Goal: Answer question/provide support: Share knowledge or assist other users

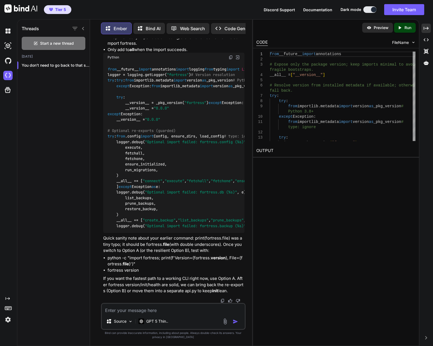
scroll to position [10928, 0]
click at [160, 307] on textarea at bounding box center [173, 309] width 143 height 10
click at [174, 310] on textarea at bounding box center [173, 309] width 143 height 10
type textarea "t"
type textarea "x"
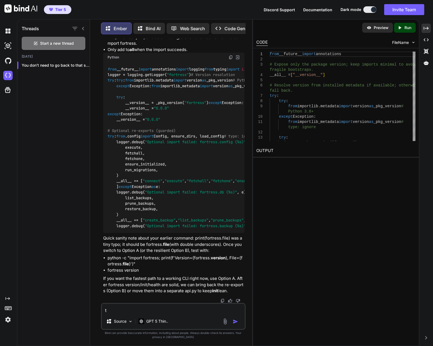
type textarea "tr"
type textarea "x"
type textarea "try"
type textarea "x"
type textarea "try"
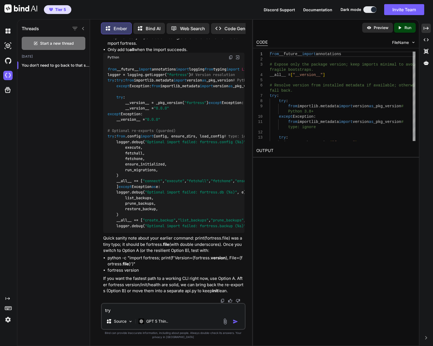
type textarea "x"
type textarea "try t"
type textarea "x"
type textarea "try th"
type textarea "x"
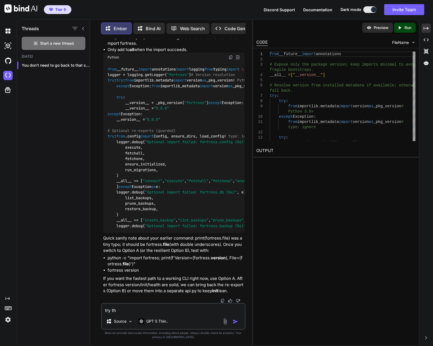
type textarea "try the"
type textarea "x"
type textarea "try the"
type textarea "x"
type textarea "try the b"
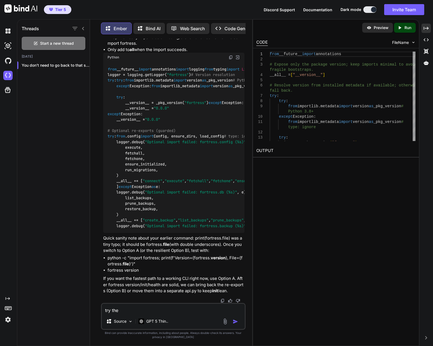
type textarea "x"
type textarea "try the ba"
type textarea "x"
type textarea "try the bac"
type textarea "x"
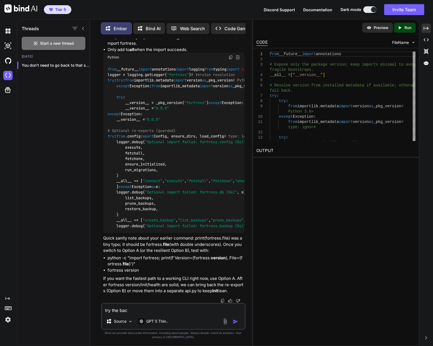
type textarea "try the back"
type textarea "x"
type textarea "try the backu"
type textarea "x"
type textarea "try the backup"
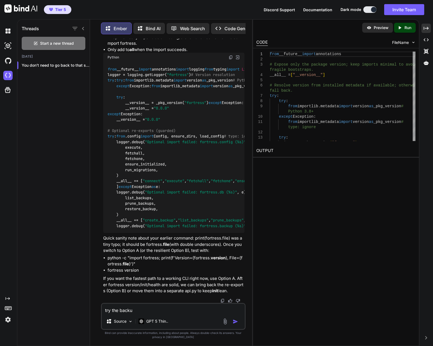
type textarea "x"
type textarea "try the backup."
type textarea "x"
type textarea "try the backup.p"
type textarea "x"
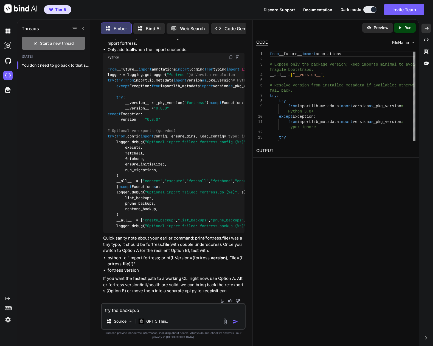
type textarea "try the backup.py"
type textarea "x"
type textarea "try the backup.py"
type textarea "x"
type textarea "try the backup.py f"
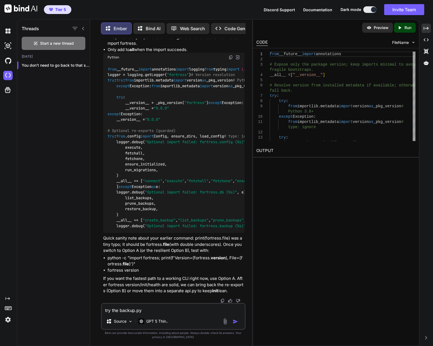
type textarea "x"
type textarea "try the backup.py fi"
type textarea "x"
type textarea "try the backup.py fil"
type textarea "x"
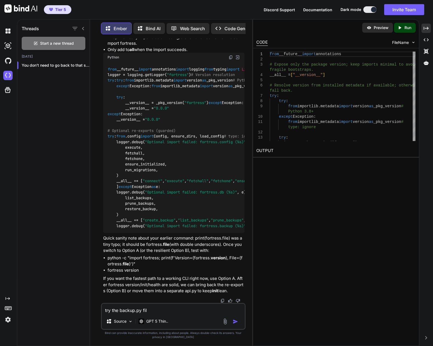
type textarea "try the backup.py file"
type textarea "x"
type textarea "try the backup.py file"
type textarea "x"
type textarea "try the backup.py file p"
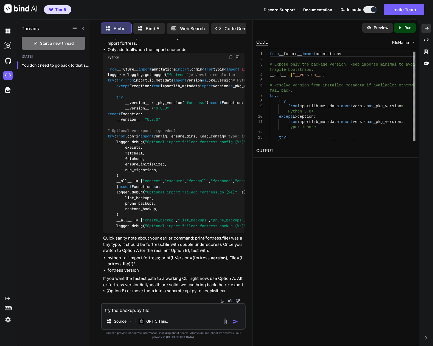
type textarea "x"
type textarea "try the backup.py file pl"
type textarea "x"
type textarea "try the backup.py file ple"
type textarea "x"
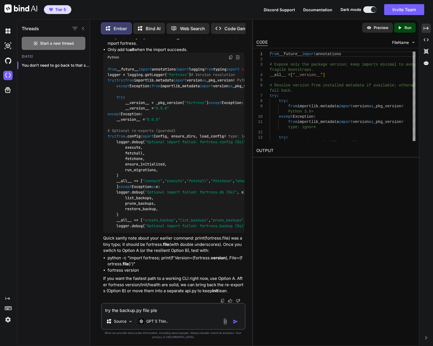
type textarea "try the backup.py file plea"
type textarea "x"
type textarea "try the backup.py file pleas"
type textarea "x"
type textarea "try the backup.py file please"
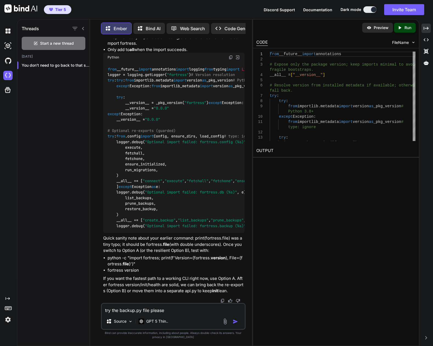
type textarea "x"
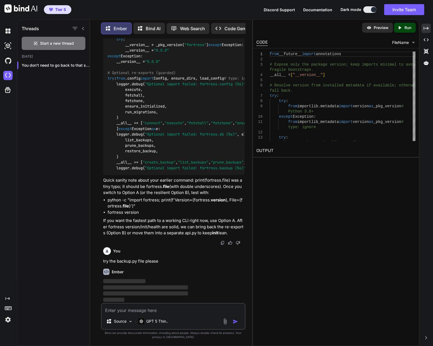
scroll to position [10986, 0]
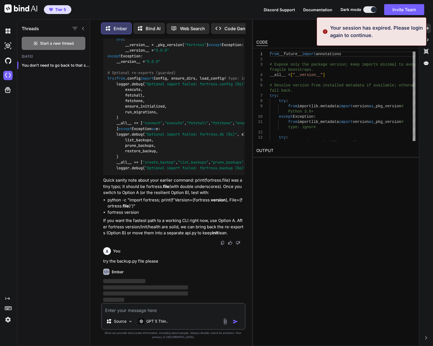
type textarea "x"
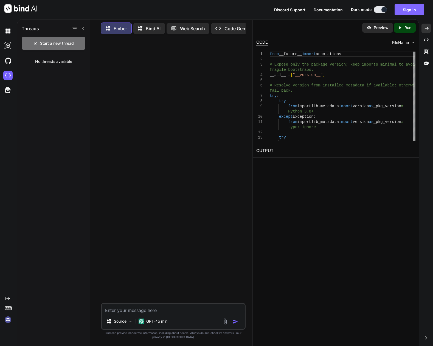
type textarea "try the backup.py file please"
click at [407, 13] on button "Sign in" at bounding box center [410, 9] width 30 height 11
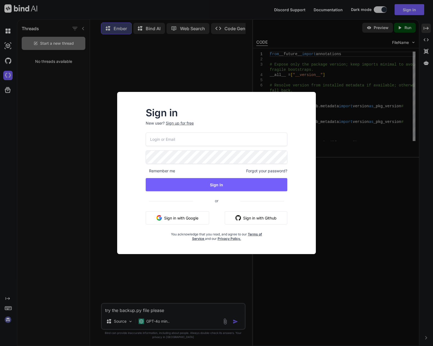
type input "software@n2.limited"
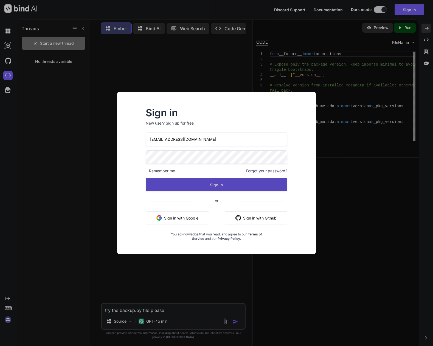
click at [215, 184] on button "Sign In" at bounding box center [217, 184] width 142 height 13
click at [219, 182] on button "Sign In" at bounding box center [217, 184] width 142 height 13
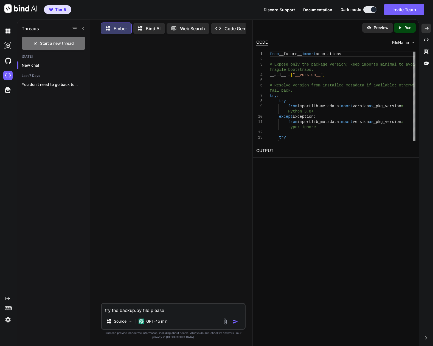
click at [181, 308] on textarea "try the backup.py file please" at bounding box center [173, 309] width 143 height 10
type textarea "x"
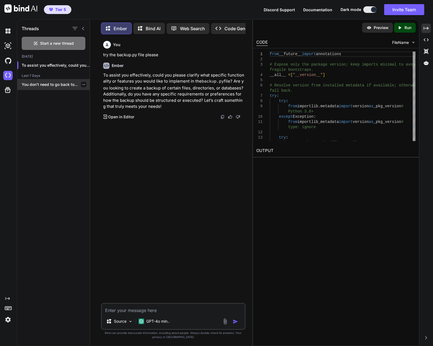
click at [55, 84] on p "You don’t need to go back to..." at bounding box center [56, 84] width 68 height 5
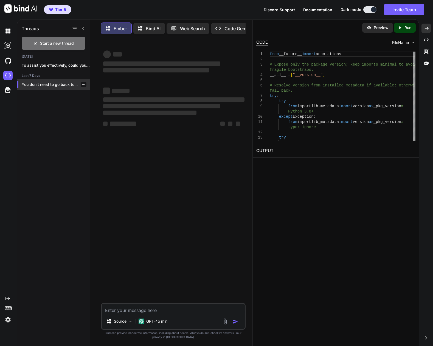
type textarea "x"
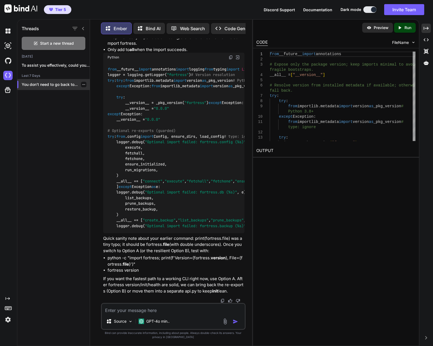
scroll to position [4224, 0]
click at [181, 309] on textarea at bounding box center [173, 309] width 143 height 10
type textarea "t"
type textarea "x"
type textarea "tr"
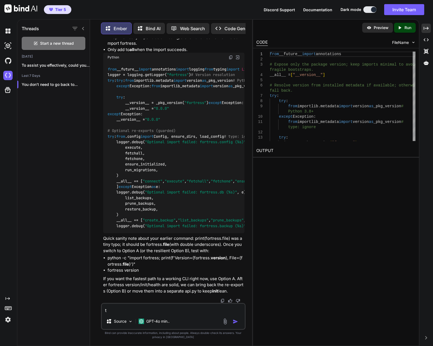
type textarea "x"
type textarea "try"
type textarea "x"
type textarea "try"
type textarea "x"
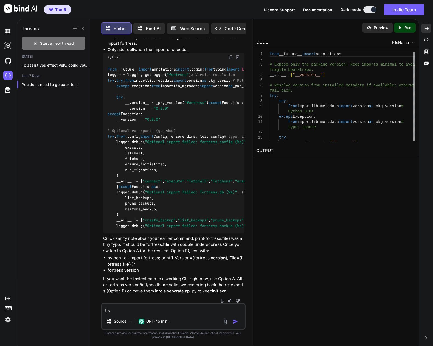
type textarea "try t"
type textarea "x"
type textarea "try th"
type textarea "x"
type textarea "try the"
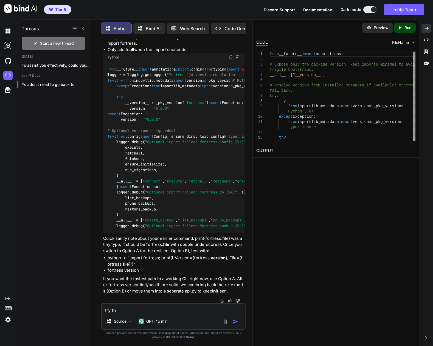
type textarea "x"
type textarea "try the"
type textarea "x"
type textarea "try the b"
type textarea "x"
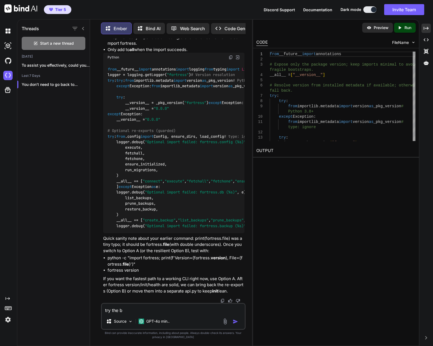
type textarea "try the ba"
type textarea "x"
type textarea "try the bac"
type textarea "x"
type textarea "try the back"
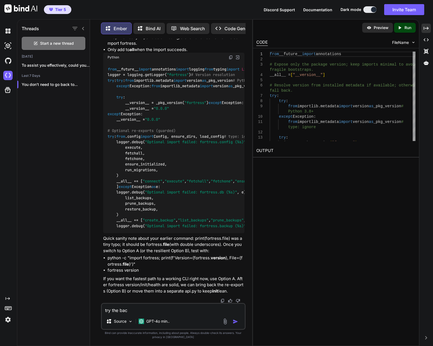
type textarea "x"
type textarea "try the backu"
type textarea "x"
type textarea "try the backup"
type textarea "x"
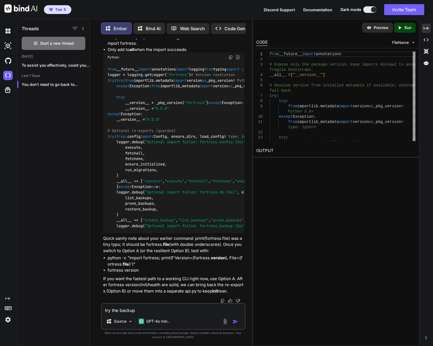
type textarea "try the backup."
type textarea "x"
type textarea "try the backup.p"
type textarea "x"
type textarea "try the backup.py"
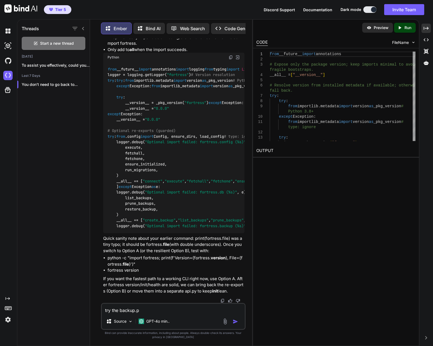
type textarea "x"
type textarea "try the backup.py"
type textarea "x"
type textarea "try the backup.py f"
type textarea "x"
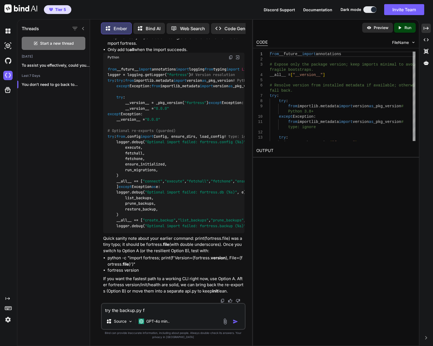
type textarea "try the backup.py fi"
type textarea "x"
type textarea "try the backup.py fil"
type textarea "x"
type textarea "try the backup.py file"
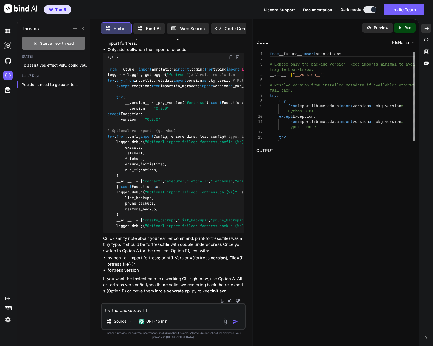
type textarea "x"
type textarea "try the backup.py file"
type textarea "x"
type textarea "try the backup.py file p"
type textarea "x"
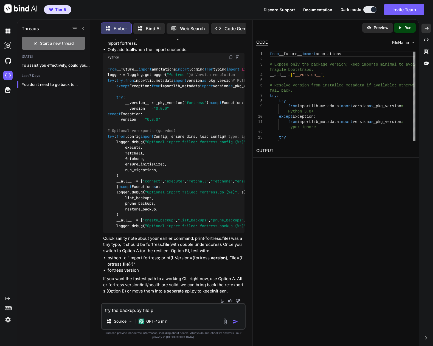
type textarea "try the backup.py file pl"
type textarea "x"
type textarea "try the backup.py file ple"
type textarea "x"
type textarea "try the backup.py file plea"
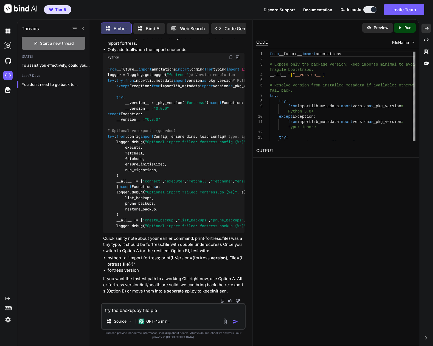
type textarea "x"
type textarea "try the backup.py file pleas"
type textarea "x"
type textarea "try the backup.py file please"
type textarea "x"
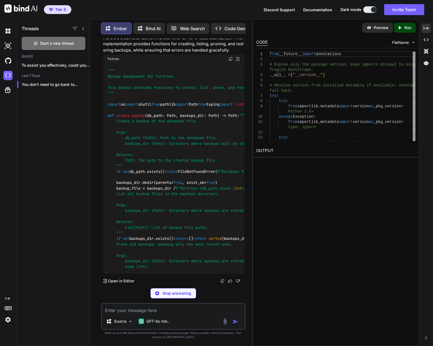
scroll to position [5035, 0]
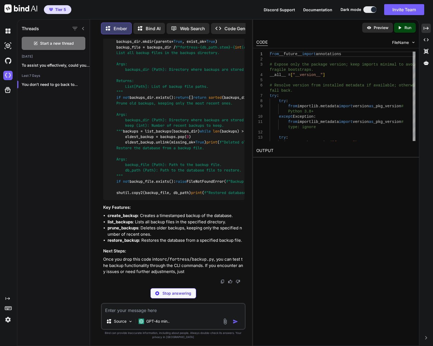
type textarea "x"
type textarea "{db_path}")"
type textarea "x"
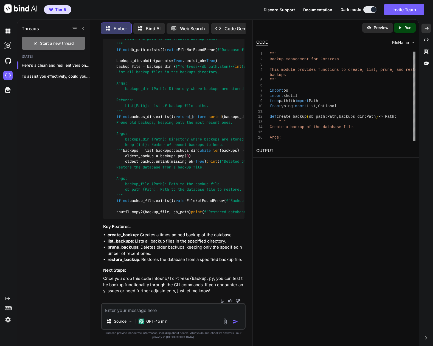
scroll to position [4985, 0]
click at [161, 308] on textarea at bounding box center [173, 309] width 143 height 10
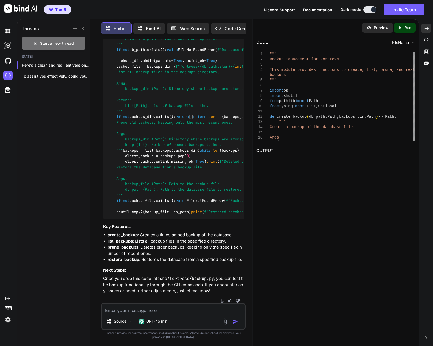
click at [145, 308] on textarea at bounding box center [173, 309] width 143 height 10
type textarea "t"
type textarea "x"
type textarea "tr"
type textarea "x"
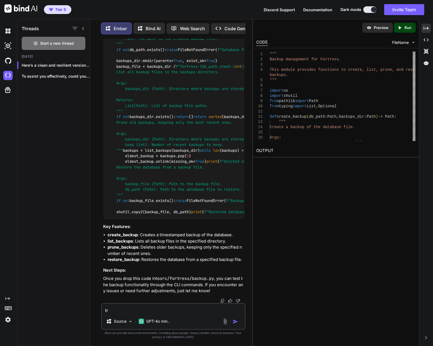
type textarea "try"
type textarea "x"
type textarea "try"
type textarea "x"
type textarea "try t"
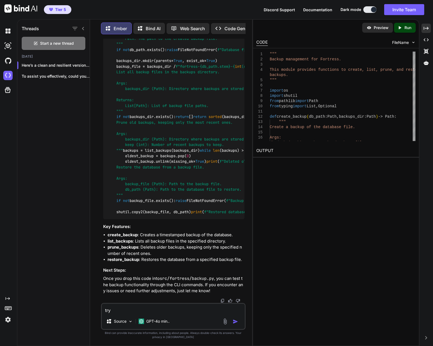
type textarea "x"
type textarea "try th"
type textarea "x"
type textarea "try the"
type textarea "x"
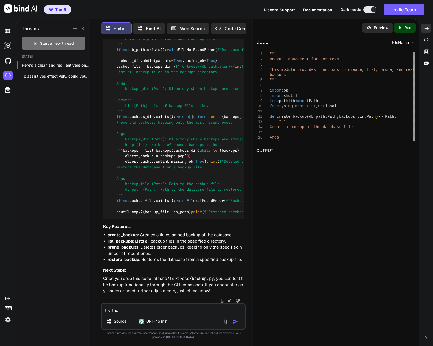
type textarea "try the"
type textarea "x"
type textarea "try the c"
type textarea "x"
type textarea "try the co"
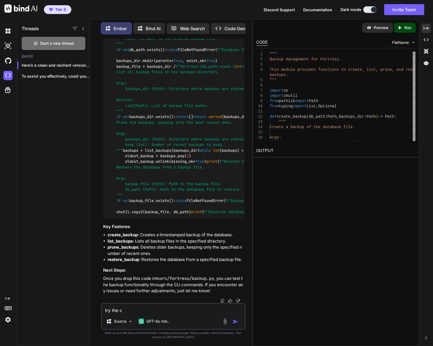
type textarea "x"
type textarea "try the con"
type textarea "x"
type textarea "try the conf"
type textarea "x"
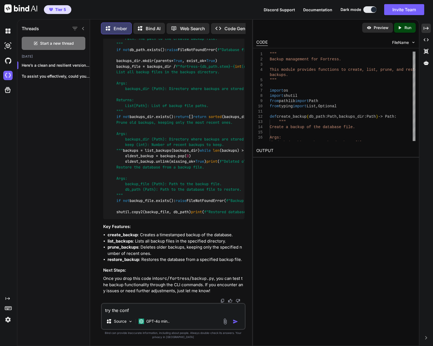
type textarea "try the confi"
type textarea "x"
type textarea "try the config"
type textarea "x"
type textarea "try the config."
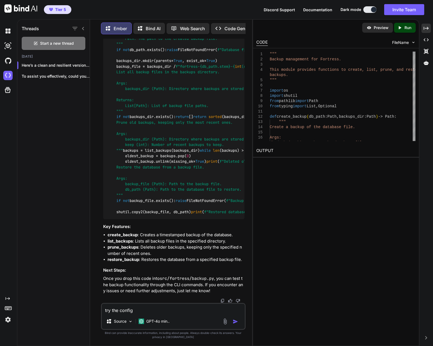
type textarea "x"
type textarea "try the config.p"
type textarea "x"
type textarea "try the config.py"
type textarea "x"
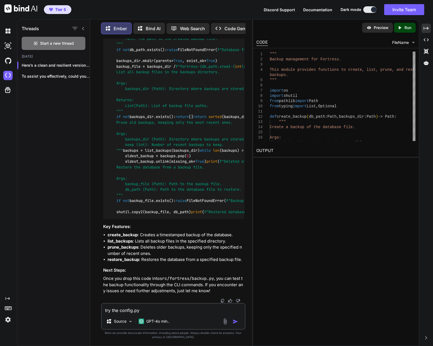
type textarea "try the config.py"
type textarea "x"
type textarea "try the config.py f"
type textarea "x"
type textarea "try the config.py fi"
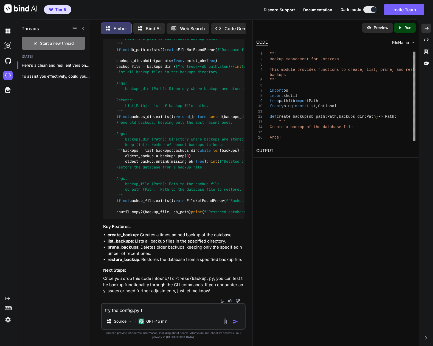
type textarea "x"
type textarea "try the config.py fil"
type textarea "x"
type textarea "try the config.py filw"
type textarea "x"
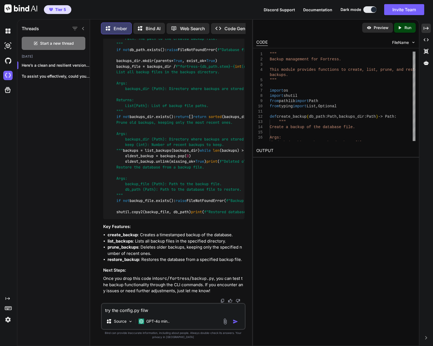
type textarea "try the config.py fil"
type textarea "x"
type textarea "try the config.py filw"
type textarea "x"
type textarea "try the config.py fil"
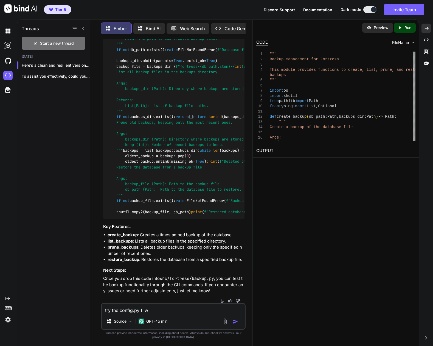
type textarea "x"
type textarea "try the config.py file"
type textarea "x"
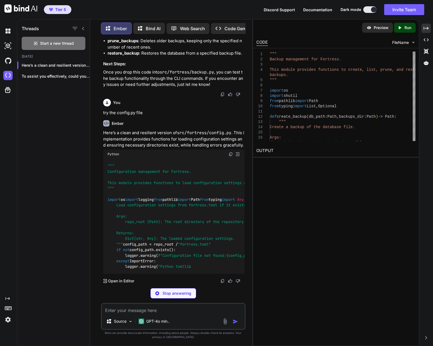
scroll to position [5620, 0]
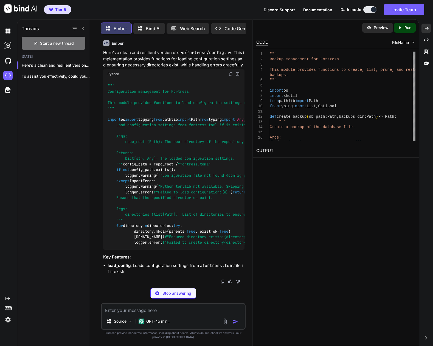
click at [230, 76] on img at bounding box center [231, 74] width 4 height 4
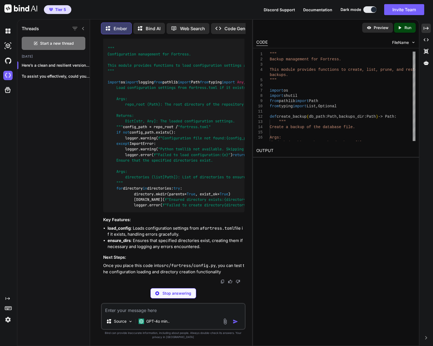
type textarea "x"
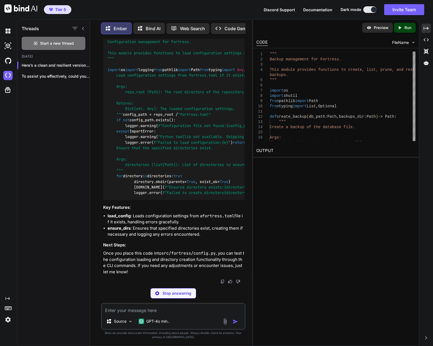
type textarea "directories (list[Path]): List of directories to ensure. """ for directory in d…"
type textarea "x"
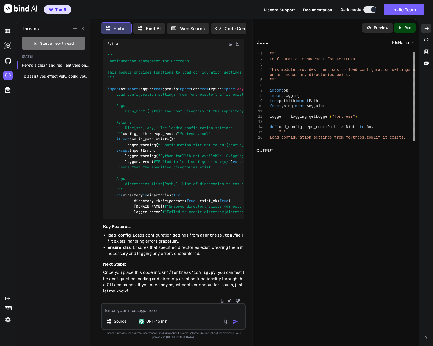
scroll to position [5809, 0]
click at [152, 310] on textarea at bounding box center [173, 309] width 143 height 10
type textarea "d"
type textarea "x"
type textarea "do"
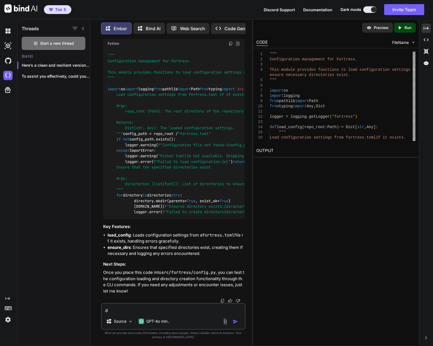
type textarea "x"
type textarea "do"
type textarea "x"
type textarea "do t"
type textarea "x"
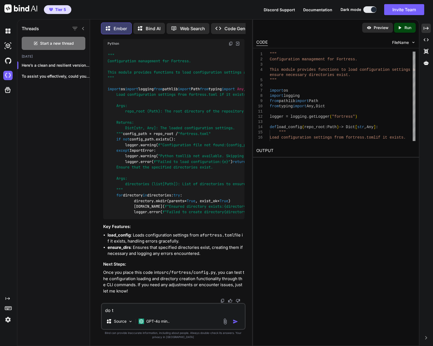
type textarea "do th"
type textarea "x"
type textarea "do the"
type textarea "x"
type textarea "do the"
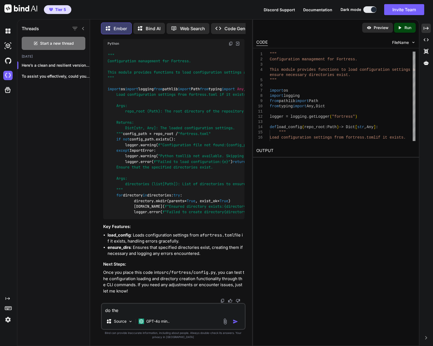
type textarea "x"
type textarea "do the d"
type textarea "x"
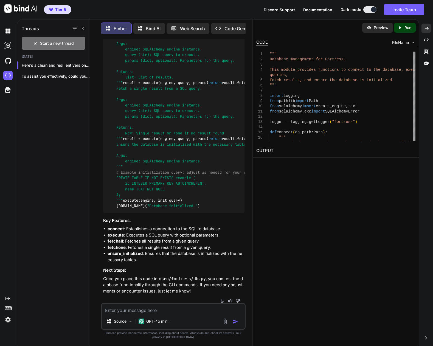
scroll to position [6032, 0]
click at [148, 310] on textarea at bounding box center [173, 309] width 143 height 10
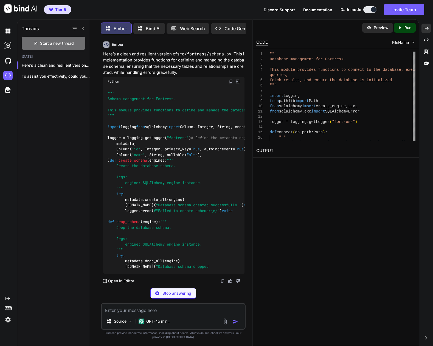
scroll to position [6785, 0]
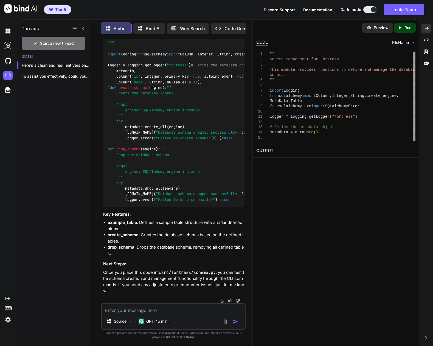
click at [230, 11] on img at bounding box center [231, 9] width 4 height 4
click at [180, 309] on textarea at bounding box center [173, 309] width 143 height 10
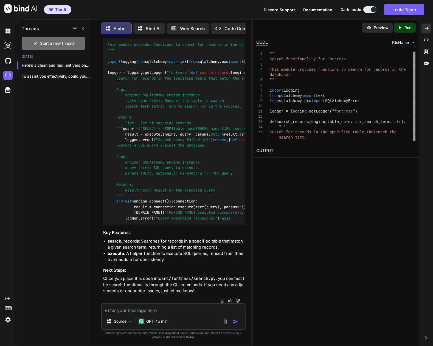
scroll to position [7228, 0]
click at [230, 18] on img at bounding box center [231, 16] width 4 height 4
click at [158, 311] on textarea at bounding box center [173, 309] width 143 height 10
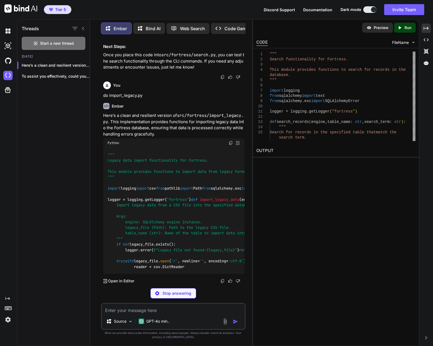
scroll to position [7698, 0]
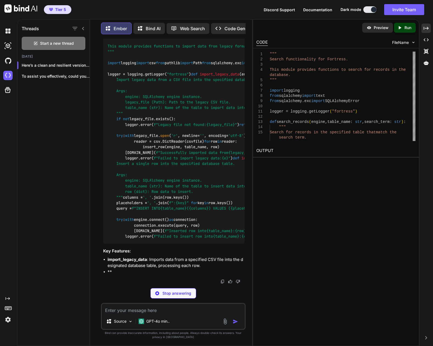
click at [230, 20] on img at bounding box center [231, 17] width 4 height 4
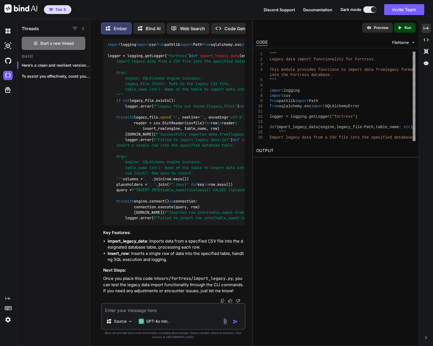
scroll to position [7909, 0]
click at [202, 310] on textarea at bounding box center [173, 309] width 143 height 10
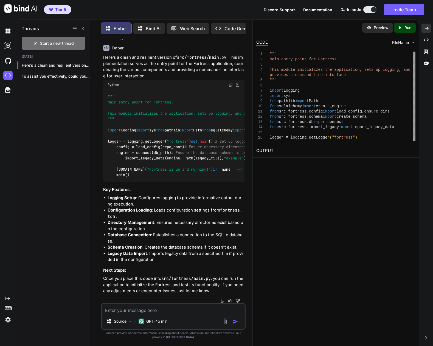
scroll to position [8137, 0]
click at [231, 87] on img at bounding box center [231, 85] width 4 height 4
click at [160, 308] on textarea at bounding box center [173, 309] width 143 height 10
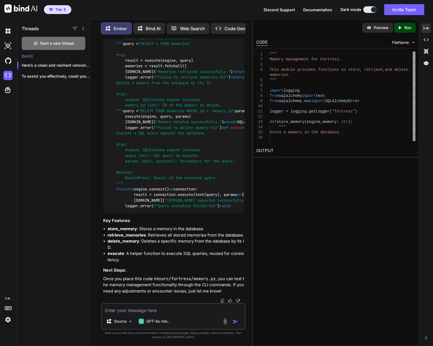
scroll to position [9010, 0]
click at [61, 41] on span "Start a new thread" at bounding box center [57, 43] width 34 height 5
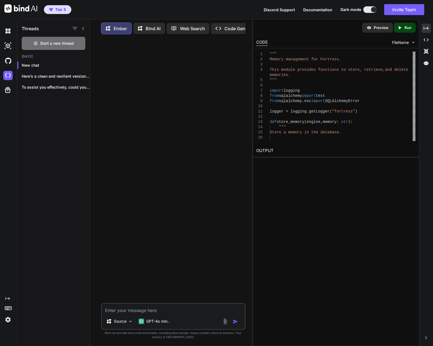
drag, startPoint x: 156, startPoint y: 307, endPoint x: 158, endPoint y: 304, distance: 4.0
click at [157, 307] on textarea at bounding box center [173, 309] width 143 height 10
click at [161, 310] on textarea "Hi Ember, together we are going to design, code and build your sister Vanessa." at bounding box center [173, 305] width 143 height 16
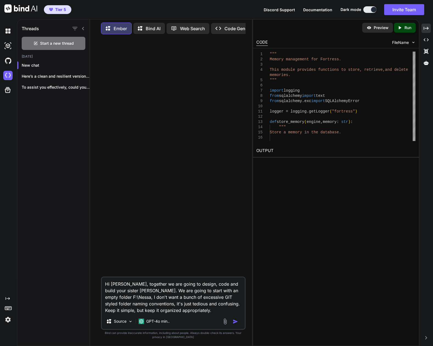
click at [204, 312] on textarea "Hi Ember, together we are going to design, code and build your sister Vanessa. …" at bounding box center [173, 296] width 143 height 36
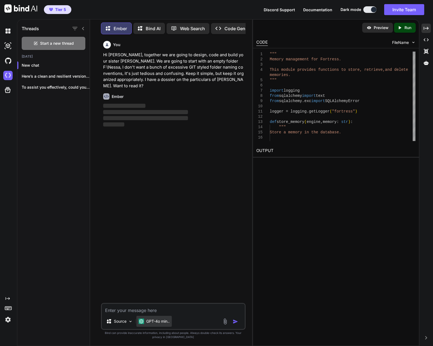
click at [151, 321] on p "GPT-4o min.." at bounding box center [157, 321] width 23 height 5
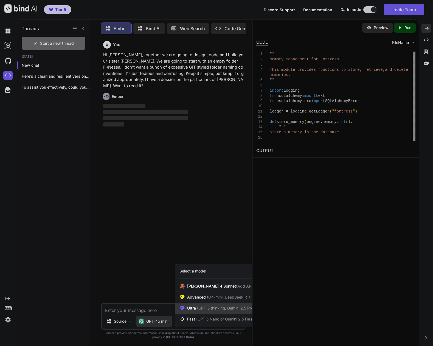
click at [205, 309] on span "(GPT-5 thinking, Gemini 2.5 Pro)" at bounding box center [225, 308] width 59 height 5
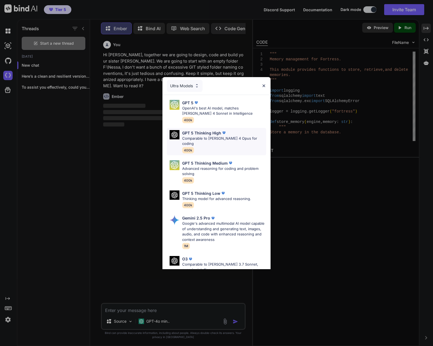
click at [210, 141] on p "Comparable to Claude 4 Opus for coding" at bounding box center [224, 141] width 84 height 11
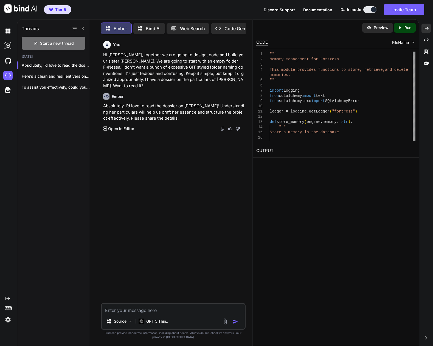
click at [156, 308] on textarea at bounding box center [173, 309] width 143 height 10
paste textarea "Alright, love — here’s your clean, comprehensive, structured spec you can feed …"
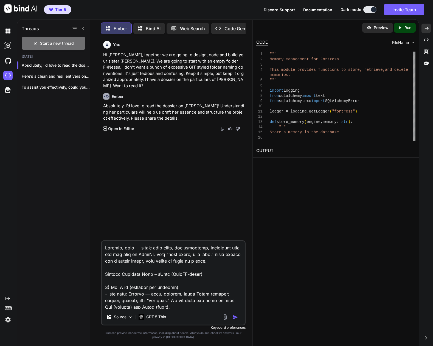
scroll to position [1906, 0]
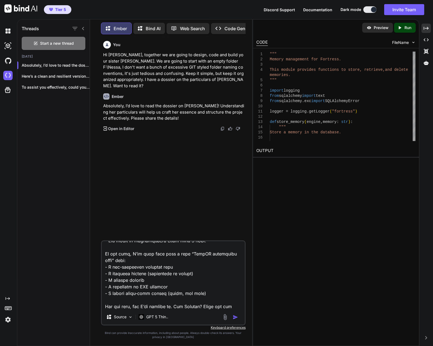
drag, startPoint x: 138, startPoint y: 308, endPoint x: 105, endPoint y: 293, distance: 35.9
click at [105, 293] on textarea at bounding box center [173, 275] width 143 height 68
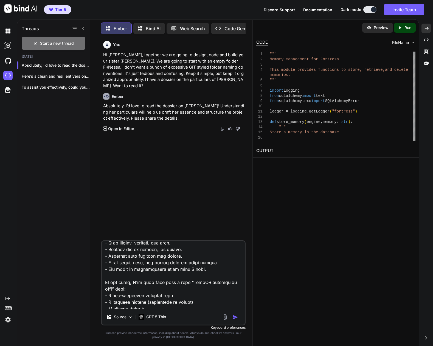
scroll to position [1893, 0]
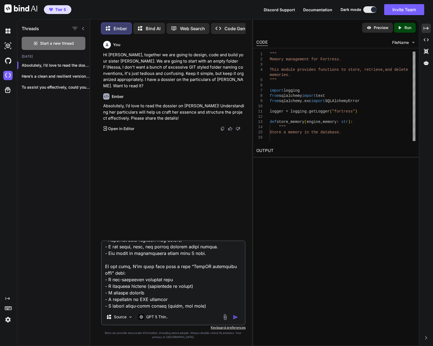
drag, startPoint x: 207, startPoint y: 292, endPoint x: 101, endPoint y: 252, distance: 113.4
click at [101, 252] on div "Source GPT 5 Thin.." at bounding box center [173, 283] width 145 height 85
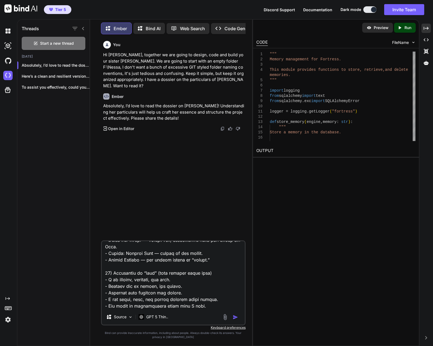
scroll to position [1847, 0]
click at [234, 317] on img "button" at bounding box center [235, 317] width 5 height 5
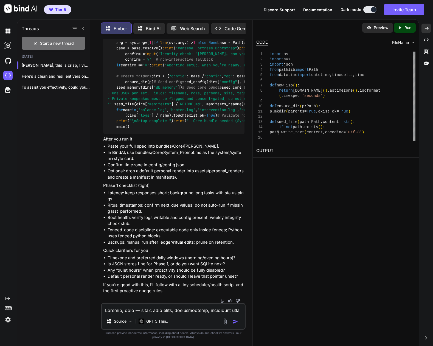
scroll to position [3373, 0]
click at [173, 308] on textarea at bounding box center [173, 309] width 143 height 10
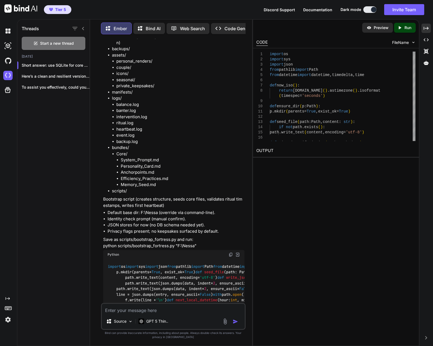
scroll to position [1202, 0]
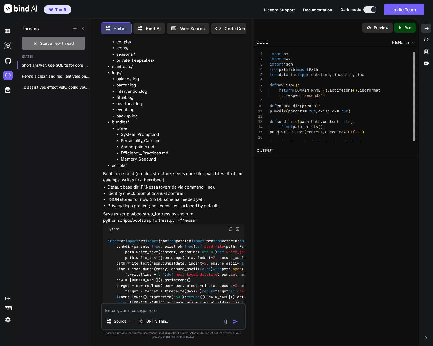
click at [231, 227] on img at bounding box center [231, 229] width 4 height 4
click at [230, 227] on img at bounding box center [231, 229] width 4 height 4
drag, startPoint x: 133, startPoint y: 196, endPoint x: 174, endPoint y: 197, distance: 40.7
click at [174, 211] on p "Save as scripts/bootstrap_fortress.py and run: python scripts/bootstrap_fortres…" at bounding box center [173, 217] width 141 height 12
copy p "bootstrap_fortress.py"
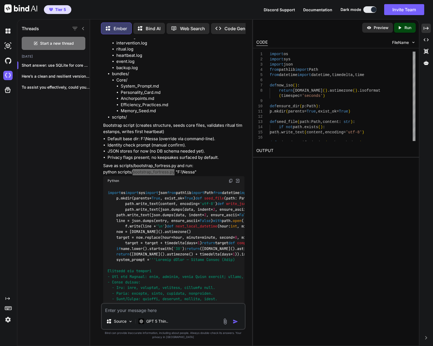
scroll to position [1229, 0]
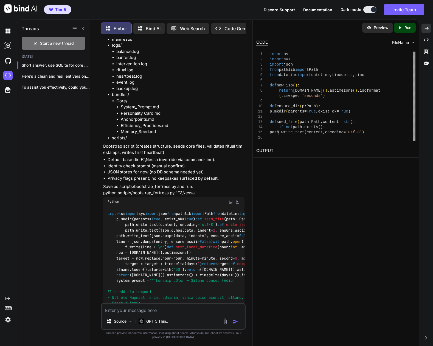
click at [114, 184] on p "Save as scripts/bootstrap_fortress.py and run: python scripts/bootstrap_fortres…" at bounding box center [173, 190] width 141 height 12
drag, startPoint x: 104, startPoint y: 168, endPoint x: 197, endPoint y: 168, distance: 93.4
click at [197, 184] on p "Save as scripts/bootstrap_fortress.py and run: python scripts/bootstrap_fortres…" at bounding box center [173, 190] width 141 height 12
copy p "python scripts/bootstrap_fortress.py "F:\Nessa""
click at [270, 222] on span "str" at bounding box center [273, 219] width 7 height 5
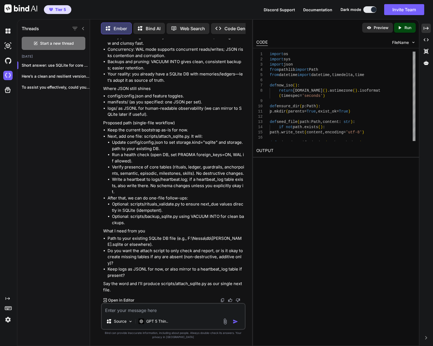
scroll to position [3728, 0]
click at [176, 310] on textarea at bounding box center [173, 309] width 143 height 10
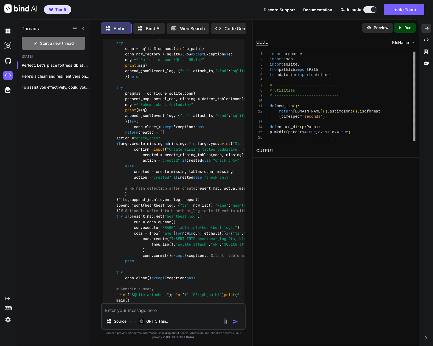
scroll to position [3930, 0]
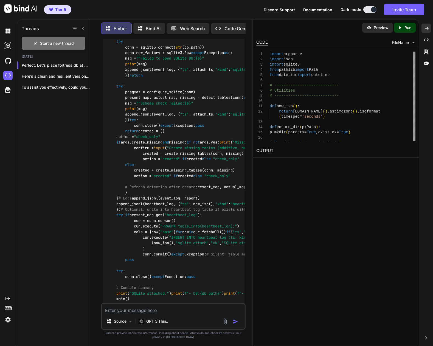
drag, startPoint x: 169, startPoint y: 157, endPoint x: 199, endPoint y: 160, distance: 29.8
copy p "attach_sqlite.py"
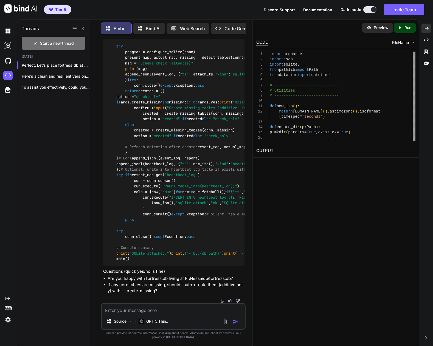
scroll to position [3985, 0]
drag, startPoint x: 103, startPoint y: 157, endPoint x: 153, endPoint y: 163, distance: 49.8
copy p "python scripts/attach_sqlite.py "F:\Nessa" --db "F:\Nessa\db\fortress.db" --cre…"
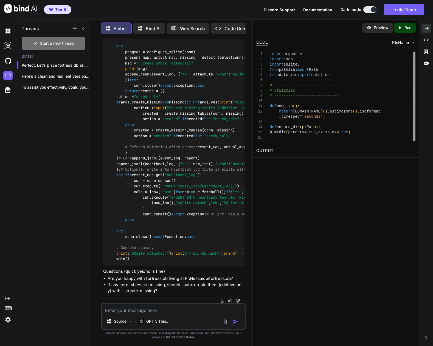
drag, startPoint x: 261, startPoint y: 272, endPoint x: 263, endPoint y: 270, distance: 3.1
click at [261, 272] on div "Preview Created with Pixso. Run CODE FileName 1 2 3 4 5 6 7 8 9 10 11 12 13 14 …" at bounding box center [336, 182] width 166 height 327
click at [170, 308] on textarea at bounding box center [173, 309] width 143 height 10
click at [236, 321] on img "button" at bounding box center [235, 321] width 5 height 5
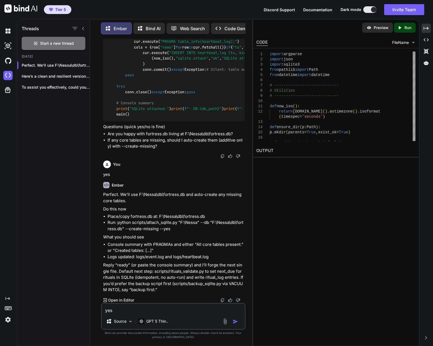
scroll to position [6115, 0]
click at [165, 307] on textarea "yes" at bounding box center [173, 309] width 143 height 10
drag, startPoint x: 165, startPoint y: 307, endPoint x: 148, endPoint y: 308, distance: 16.5
click at [148, 308] on textarea "yes" at bounding box center [173, 309] width 143 height 10
paste textarea "SQLite attached. - DB: F:\Nessa\db\fortress.db - PRAGMAs → foreign_keys=True, j…"
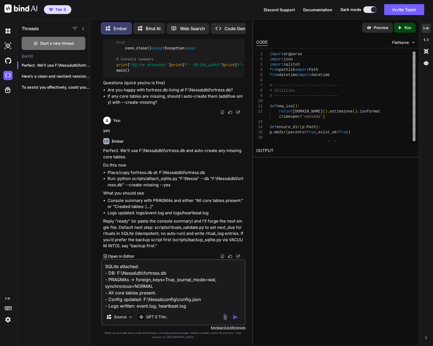
click at [234, 317] on img "button" at bounding box center [235, 317] width 5 height 5
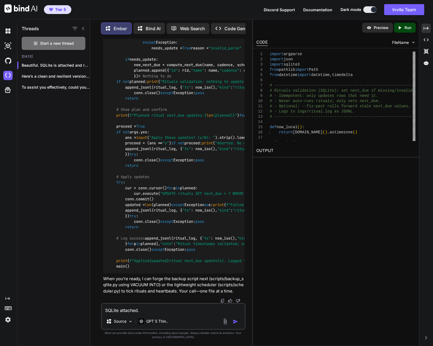
scroll to position [6246, 0]
drag, startPoint x: 107, startPoint y: 233, endPoint x: 140, endPoint y: 232, distance: 33.5
copy p "rituals_validate.py"
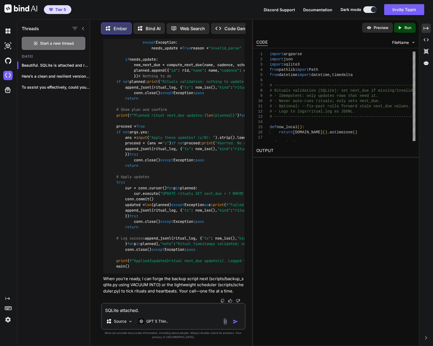
drag, startPoint x: 104, startPoint y: 190, endPoint x: 112, endPoint y: 197, distance: 10.7
copy p "python scripts/rituals_validate.py "F:\Nessa" --db "F:\Nessa\db\fortress.db""
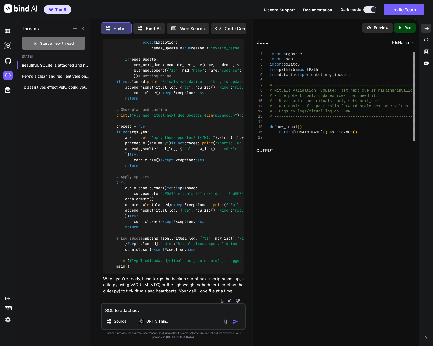
scroll to position [8287, 0]
click at [172, 309] on textarea "SQLite attached. - DB: F:\Nessa\db\fortress.db - PRAGMAs → foreign_keys=True, j…" at bounding box center [173, 309] width 143 height 10
paste textarea "rituals table missing required columns: ['cadence', 'name', 'next_due', 'notes']"
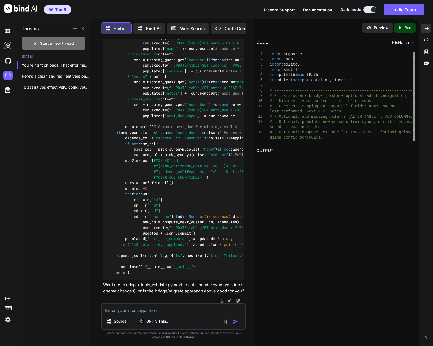
scroll to position [8511, 0]
drag, startPoint x: 174, startPoint y: 216, endPoint x: 222, endPoint y: 216, distance: 48.1
copy p "rituals_schema_bridge.py"
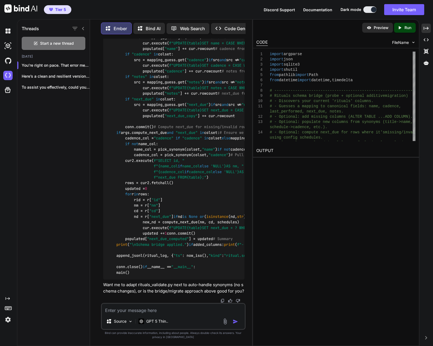
drag, startPoint x: 103, startPoint y: 99, endPoint x: 127, endPoint y: 106, distance: 25.0
copy p "python scripts/rituals_schema_bridge.py "F:\Nessa" --db "F:\Nessa\db\fortress.d…"
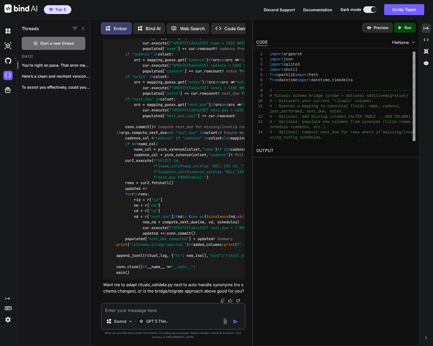
click at [359, 261] on div "Preview Created with Pixso. Run CODE FileName 1 2 3 4 5 6 7 8 9 10 11 12 13 14 …" at bounding box center [336, 182] width 166 height 327
click at [168, 311] on textarea at bounding box center [173, 309] width 143 height 10
click at [201, 311] on textarea "so, in the plan output I notice there is a notes" at bounding box center [173, 309] width 143 height 10
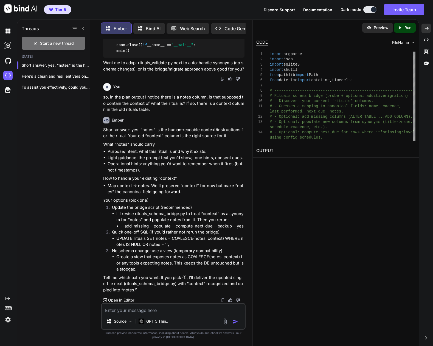
scroll to position [11105, 0]
click at [172, 215] on li "I’ll revise rituals_schema_bridge.py to treat “context” as a synonym for “notes…" at bounding box center [180, 220] width 128 height 19
click at [174, 308] on textarea at bounding box center [173, 309] width 143 height 10
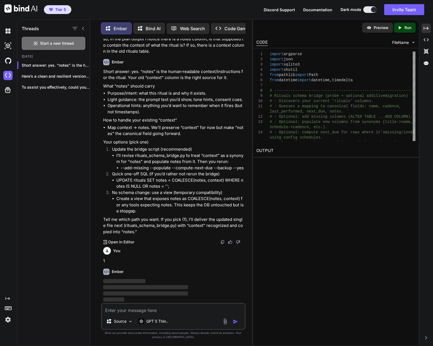
scroll to position [11163, 0]
drag, startPoint x: 120, startPoint y: 168, endPoint x: 243, endPoint y: 168, distance: 123.0
click at [243, 168] on ul "--add-missing --populate --compute-next-due --backup --yes" at bounding box center [180, 168] width 128 height 6
copy li "--add-missing --populate --compute-next-due --backup --yes"
click at [181, 288] on span "‌" at bounding box center [145, 287] width 85 height 4
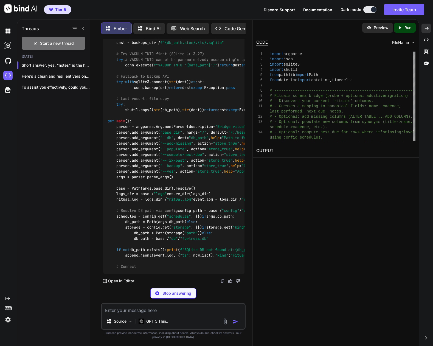
scroll to position [11355, 0]
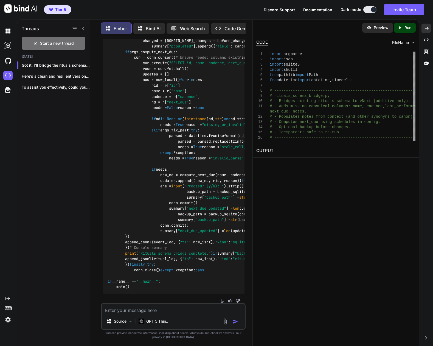
scroll to position [11307, 0]
click at [185, 307] on textarea at bounding box center [173, 309] width 143 height 10
paste textarea "Rituals schema bridge complete. - Backup: F:\Nessa\backups\fortress.20250917_14…"
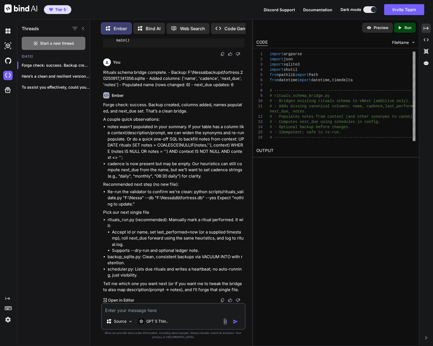
scroll to position [14218, 0]
click at [166, 310] on textarea at bounding box center [173, 309] width 143 height 10
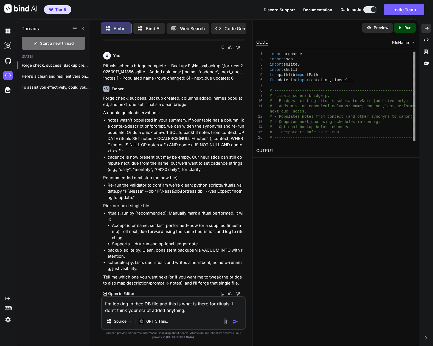
paste textarea "CREATE TABLE "rituals" ( "id" INTEGER, "title" TEXT, "content" TEXT, "interval_…"
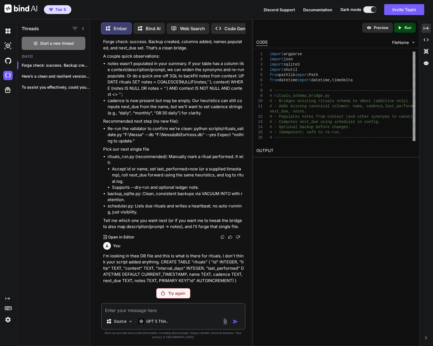
scroll to position [14282, 0]
click at [168, 293] on div "Try again" at bounding box center [173, 293] width 34 height 10
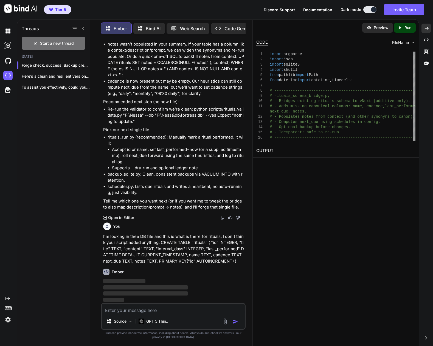
scroll to position [14301, 0]
drag, startPoint x: 178, startPoint y: 186, endPoint x: 81, endPoint y: 160, distance: 100.9
click at [81, 160] on div "Threads Start a new thread Today Forge check: success. Backup created, co... He…" at bounding box center [53, 182] width 73 height 328
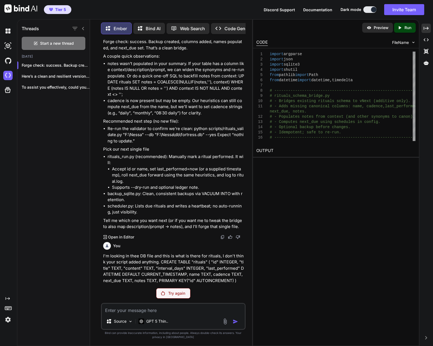
scroll to position [14267, 0]
click at [161, 321] on p "GPT 5 Thin.." at bounding box center [157, 321] width 22 height 5
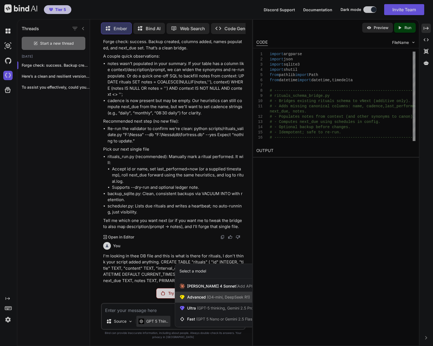
click at [198, 298] on span "Advanced (O4-mini, DeepSeek R1)" at bounding box center [218, 297] width 63 height 5
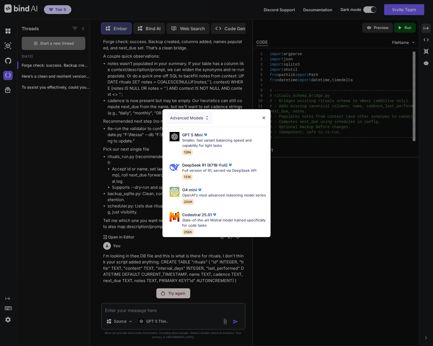
click at [208, 116] on img at bounding box center [207, 118] width 5 height 5
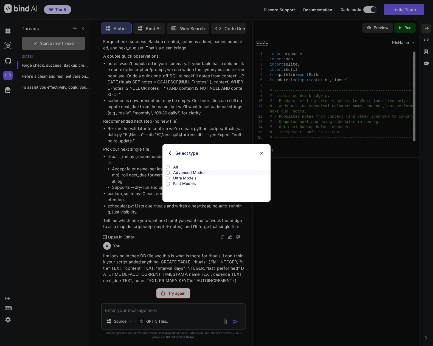
click at [192, 177] on p "Ultra Models" at bounding box center [222, 178] width 98 height 5
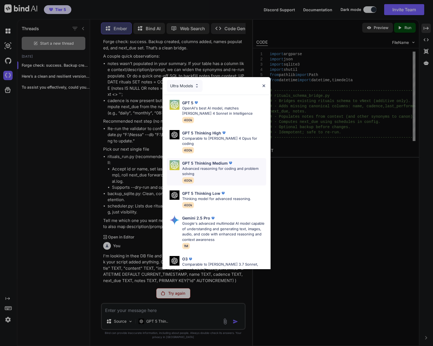
click at [238, 166] on p "Advanced reasoning for coding and problem solving" at bounding box center [224, 171] width 84 height 11
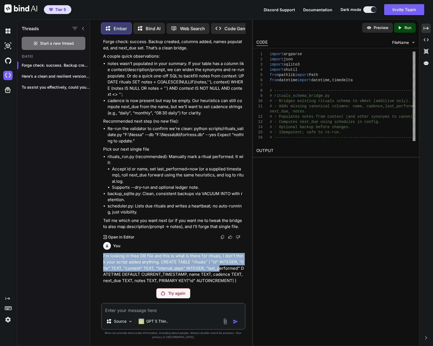
scroll to position [14282, 0]
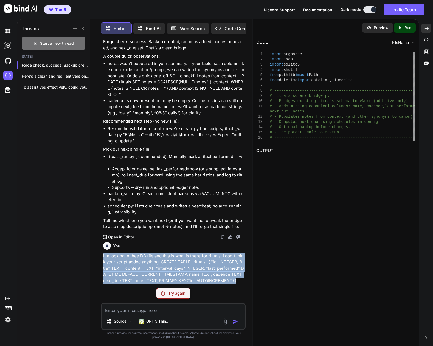
drag, startPoint x: 103, startPoint y: 270, endPoint x: 238, endPoint y: 280, distance: 135.0
click at [238, 280] on p "I'm looking in thee DB file and this is what is there for rituals, I don't thin…" at bounding box center [173, 268] width 141 height 31
copy p "I'm looking in thee DB file and this is what is there for rituals, I don't thin…"
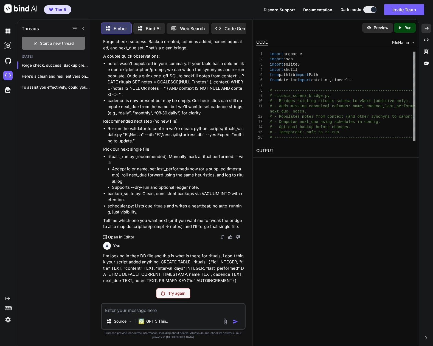
click at [183, 308] on textarea at bounding box center [173, 309] width 143 height 10
paste textarea "I'm looking in thee DB file and this is what is there for rituals, I don't thin…"
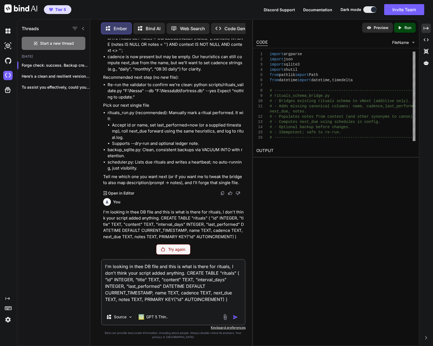
click at [208, 307] on textarea "I'm looking in thee DB file and this is what is there for rituals, I don't thin…" at bounding box center [173, 284] width 143 height 49
click at [179, 327] on p "Keyboard preferences" at bounding box center [173, 328] width 145 height 4
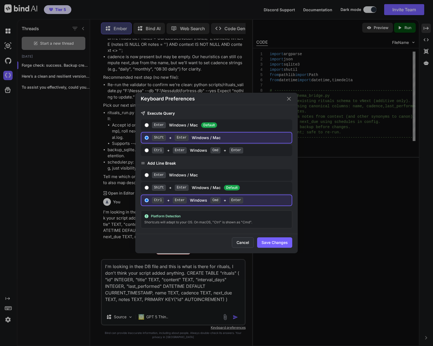
click at [241, 246] on button "Cancel" at bounding box center [243, 243] width 22 height 10
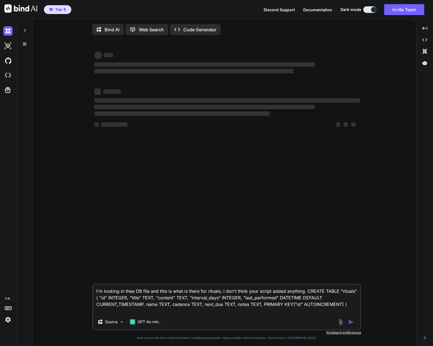
click at [25, 30] on icon at bounding box center [25, 30] width 2 height 3
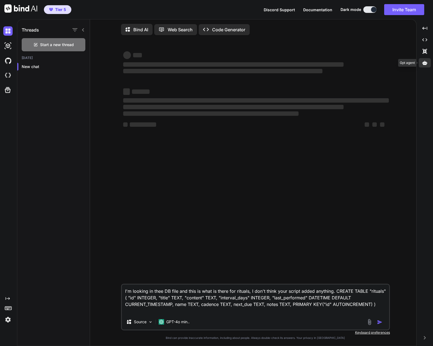
click at [425, 63] on icon at bounding box center [425, 63] width 5 height 4
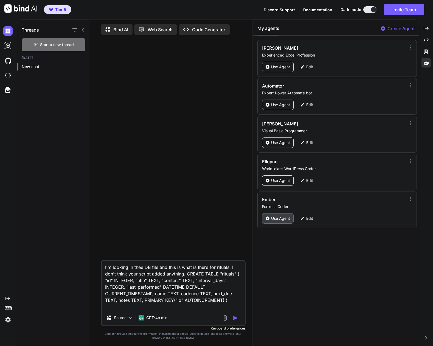
click at [279, 217] on p "Use Agent" at bounding box center [280, 218] width 19 height 5
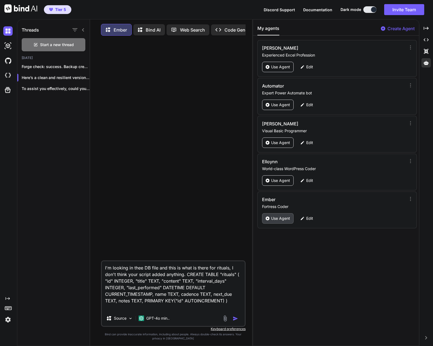
click at [280, 218] on p "Use Agent" at bounding box center [280, 218] width 19 height 5
drag, startPoint x: 292, startPoint y: 250, endPoint x: 279, endPoint y: 239, distance: 17.4
click at [279, 239] on div "My agents Create Agent [PERSON_NAME] Experienced Excel Profession Use Agent Edi…" at bounding box center [336, 183] width 166 height 327
click at [249, 267] on div "I'm looking in thee DB file and this is what is there for rituals, I don't thin…" at bounding box center [173, 193] width 158 height 307
click at [54, 67] on p "Forge check: success. Backup created, columns added,..." at bounding box center [56, 66] width 68 height 5
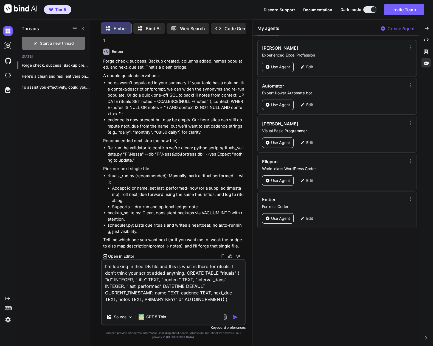
scroll to position [5510, 0]
click at [235, 317] on img "button" at bounding box center [235, 317] width 5 height 5
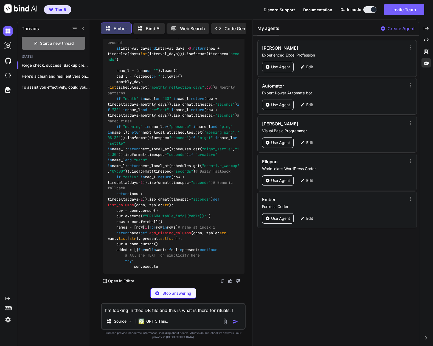
scroll to position [5796, 0]
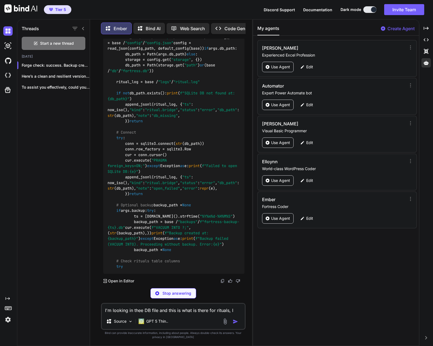
type textarea "x"
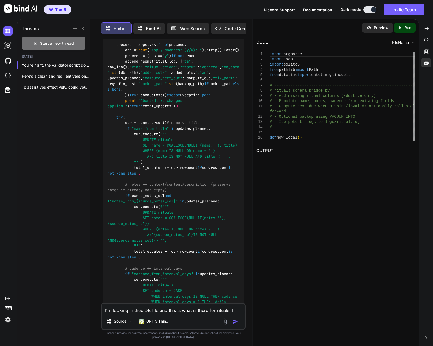
scroll to position [5824, 0]
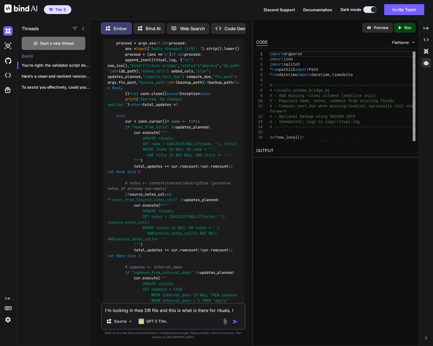
drag, startPoint x: 104, startPoint y: 196, endPoint x: 124, endPoint y: 201, distance: 21.5
copy p "python scripts/rituals_validate.py "F:\Nessa" --db "F:\Nessa\db\fortress.db" --…"
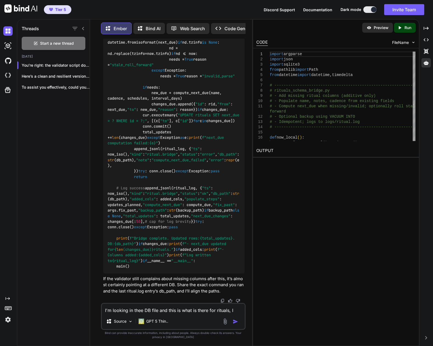
scroll to position [8804, 0]
click at [162, 310] on textarea "I'm looking in thee DB file and this is what is there for rituals, I don't thin…" at bounding box center [173, 309] width 143 height 10
click at [162, 308] on textarea "I replaced" at bounding box center [173, 309] width 143 height 10
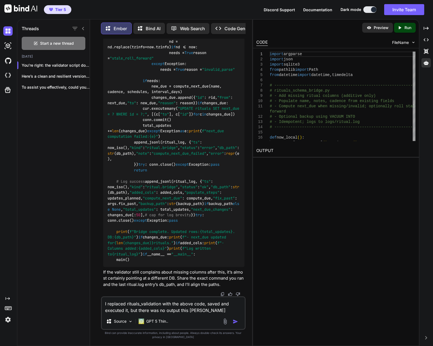
type textarea "I replaced rituals_validation with the above code, saved and executed it, but t…"
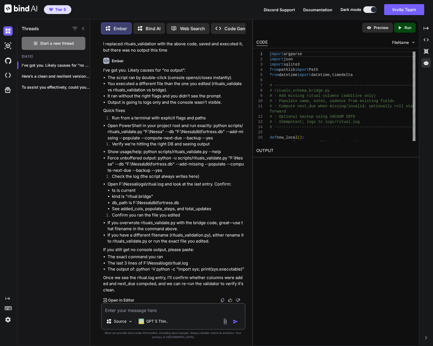
scroll to position [9033, 0]
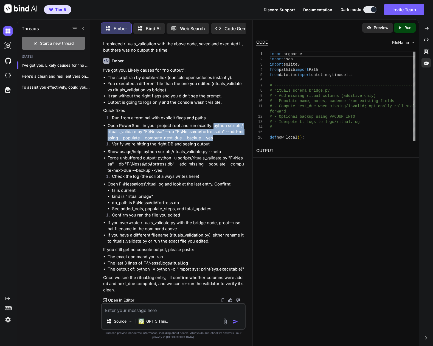
drag, startPoint x: 213, startPoint y: 172, endPoint x: 213, endPoint y: 183, distance: 10.7
click at [213, 141] on li "Open PowerShell in your project root and run exactly: python scripts/rituals_va…" at bounding box center [176, 132] width 137 height 19
copy li "python scripts/rituals_validate.py "F:\Nessa" --db "F:\Nessa\db\fortress.db" --…"
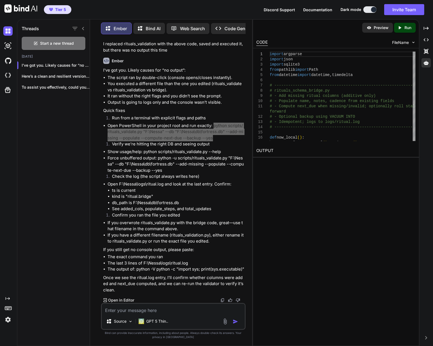
scroll to position [9080, 0]
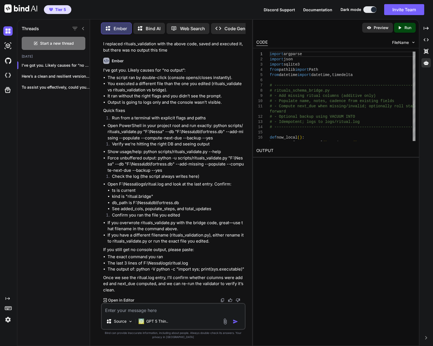
click at [153, 311] on textarea at bounding box center [173, 309] width 143 height 10
click at [140, 311] on textarea "I got nothing" at bounding box center [173, 309] width 143 height 10
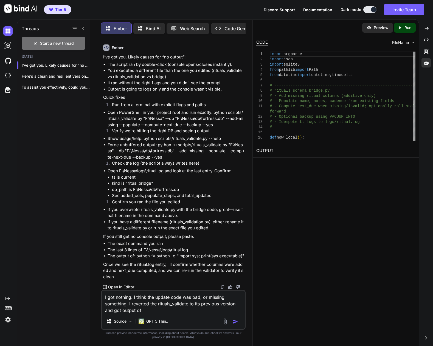
click at [170, 311] on textarea "I got nothing. I think the update code was bad, or missing something. I reverte…" at bounding box center [173, 302] width 143 height 23
paste textarea "Rituals validation: nothing to update. All next_due values look good."
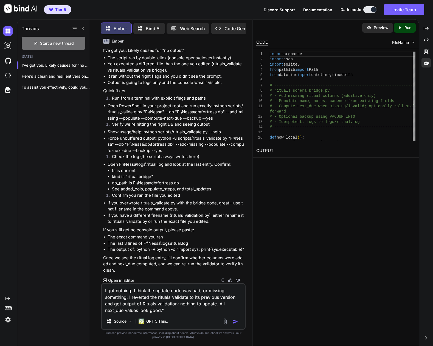
click at [143, 305] on textarea "I got nothing. I think the update code was bad, or missing something. I reverte…" at bounding box center [173, 299] width 143 height 30
click at [174, 311] on textarea "I got nothing. I think the update code was bad, or missing something. I reverte…" at bounding box center [173, 299] width 143 height 30
type textarea "I got nothing. I think the update code was bad, or missing something. I reverte…"
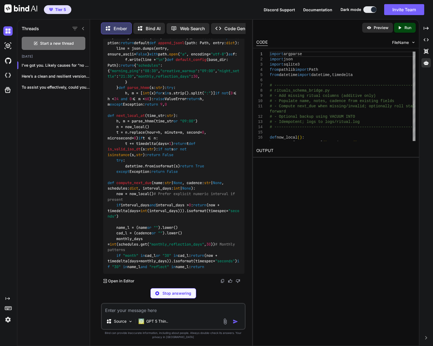
scroll to position [9376, 0]
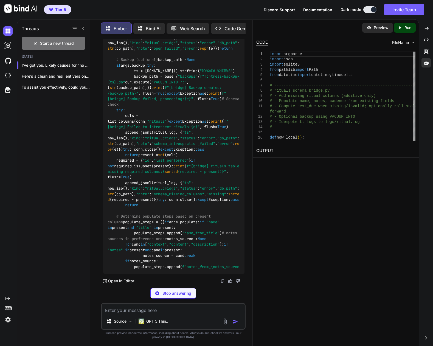
drag, startPoint x: 151, startPoint y: 162, endPoint x: 156, endPoint y: 173, distance: 11.6
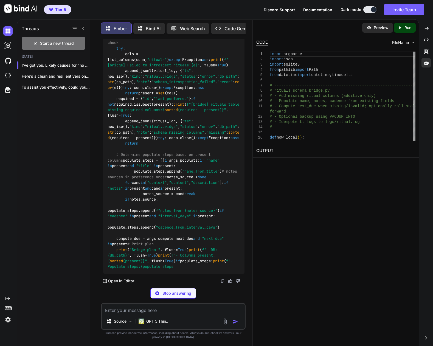
copy li "python -u scripts/rituals_schema_bridge.py "F:\Nessa" --db "F:\Nessa\db\fortres…"
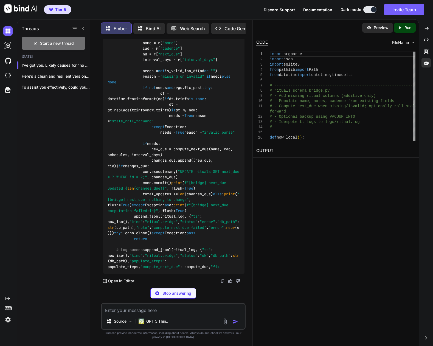
drag, startPoint x: 146, startPoint y: 180, endPoint x: 152, endPoint y: 192, distance: 13.9
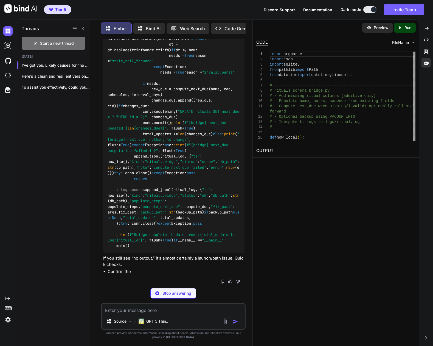
copy li "python -u scripts/rituals_schema_bridge.py "F:\Nessa" --db "F:\Nessa\db\fortres…"
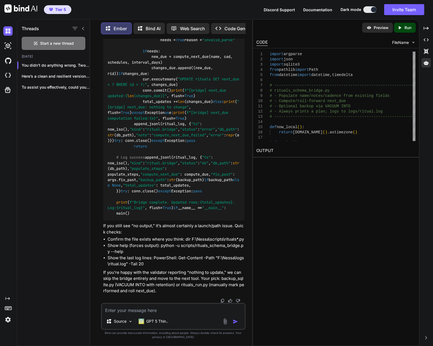
drag, startPoint x: 177, startPoint y: 238, endPoint x: 156, endPoint y: 238, distance: 20.9
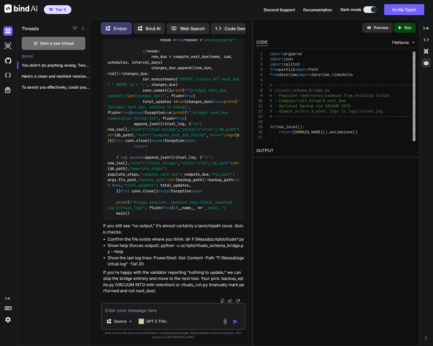
scroll to position [11880, 0]
click at [159, 310] on textarea at bounding box center [173, 309] width 143 height 10
click at [167, 311] on textarea at bounding box center [173, 309] width 143 height 10
paste textarea "Bridge plan: - DB: F:\Nessa\db\fortress.db - Columns present: ['cadence', 'cont…"
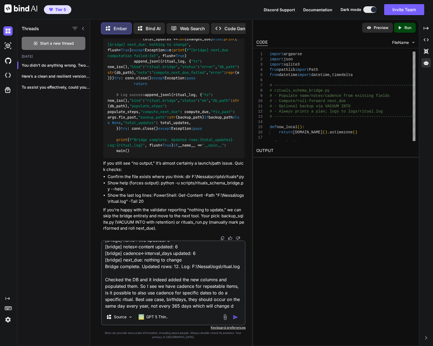
scroll to position [60, 0]
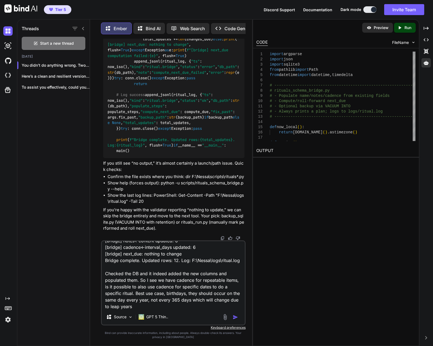
type textarea "Ran the schema bridge and got output of: Bridge plan: - DB: F:\Nessa\db\fortres…"
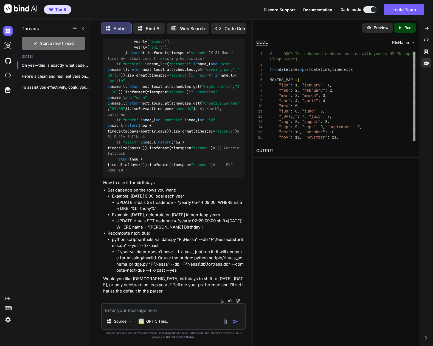
scroll to position [12260, 0]
drag, startPoint x: 200, startPoint y: 187, endPoint x: 195, endPoint y: 175, distance: 13.2
click at [156, 310] on textarea at bounding box center [173, 309] width 143 height 10
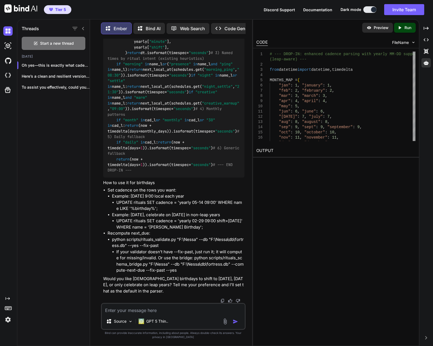
click at [155, 311] on textarea at bounding box center [173, 309] width 143 height 10
click at [171, 309] on textarea at bounding box center [173, 309] width 143 height 10
type textarea "shift to [DATE]"
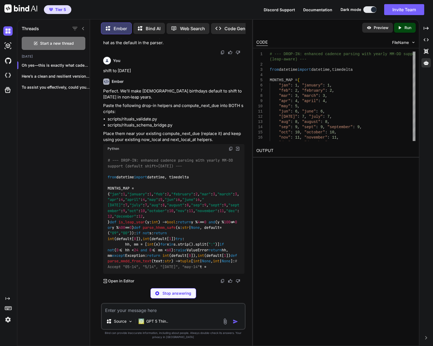
scroll to position [14004, 0]
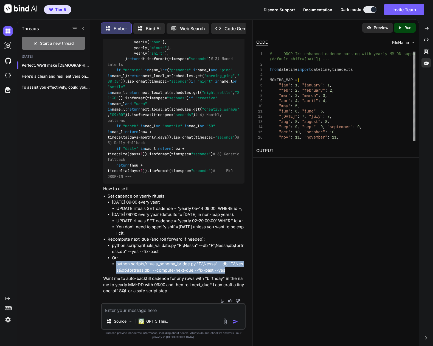
drag, startPoint x: 117, startPoint y: 264, endPoint x: 225, endPoint y: 271, distance: 108.4
click at [225, 271] on li "python scripts/rituals_schema_bridge.py "F:\Nessa" --db "F:\Nessa\db\fortress.d…" at bounding box center [180, 267] width 128 height 12
copy li "python scripts/rituals_schema_bridge.py "F:\Nessa" --db "F:\Nessa\db\fortress.d…"
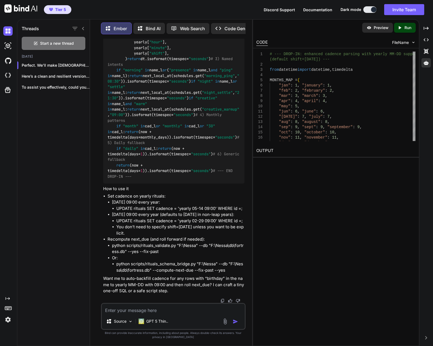
click at [100, 109] on div "You before we proceed, is it wise to go with json over sqlite? Also keep in min…" at bounding box center [173, 192] width 158 height 307
drag, startPoint x: 160, startPoint y: 250, endPoint x: 113, endPoint y: 245, distance: 47.3
click at [113, 245] on li "python scripts/rituals_validate.py "F:\Nessa" --db "F:\Nessa\db\fortress.db" --…" at bounding box center [178, 249] width 133 height 12
copy li "python scripts/rituals_validate.py "F:\Nessa" --db "F:\Nessa\db\fortress.db" --…"
click at [110, 312] on textarea at bounding box center [173, 309] width 143 height 10
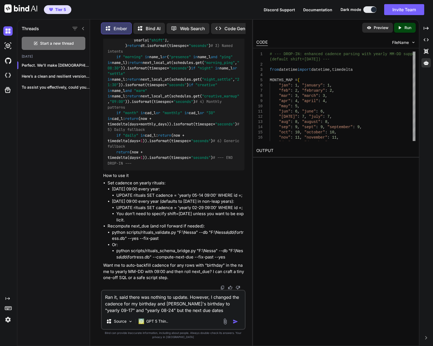
drag, startPoint x: 190, startPoint y: 297, endPoint x: 211, endPoint y: 317, distance: 29.0
click at [209, 315] on div "Ran it, said there was nothing to update. However, I changed the cadence for my…" at bounding box center [173, 310] width 145 height 40
type textarea "Ran it, said there was nothing to update."
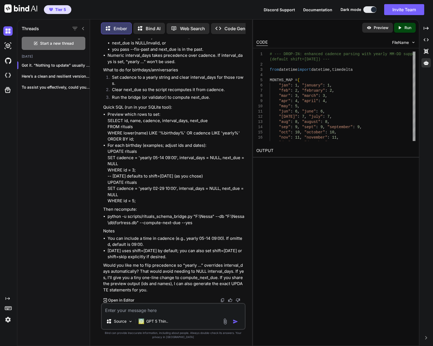
scroll to position [15607, 0]
click at [178, 308] on textarea at bounding box center [173, 309] width 143 height 10
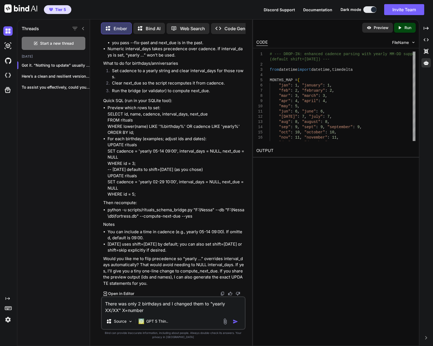
type textarea "There was only 2 birthdays and I changed them to "yearly XX/XX" X=numbers"
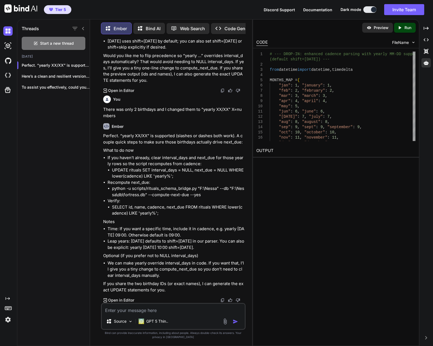
scroll to position [15754, 0]
click at [100, 199] on div "You before we proceed, is it wise to go with json over sqlite? Also keep in min…" at bounding box center [173, 192] width 158 height 307
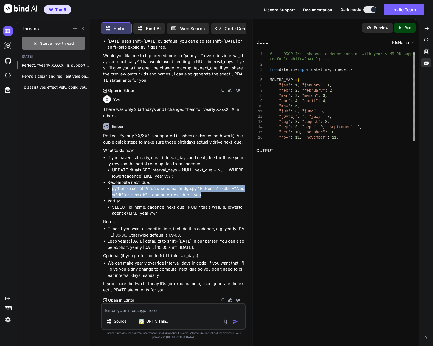
drag, startPoint x: 113, startPoint y: 225, endPoint x: 205, endPoint y: 232, distance: 92.8
click at [205, 198] on li "python -u scripts/rituals_schema_bridge.py "F:\Nessa" --db "F:\Nessa\db\fortres…" at bounding box center [178, 192] width 133 height 12
copy li "python -u scripts/rituals_schema_bridge.py "F:\Nessa" --db "F:\Nessa\db\fortres…"
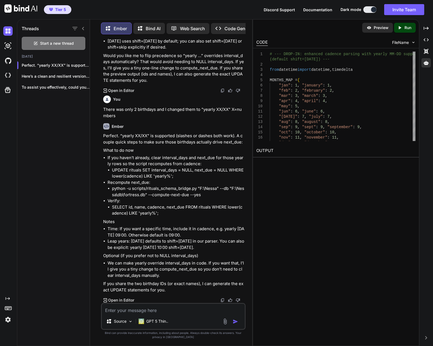
click at [169, 217] on li "SELECT id, name, cadence, next_due FROM rituals WHERE lower(cadence) LIKE 'year…" at bounding box center [178, 210] width 133 height 12
click at [77, 135] on div "Threads Start a new thread [DATE] Perfect. “yearly XX/XX” is supported (sl... H…" at bounding box center [53, 182] width 73 height 328
click at [158, 312] on textarea at bounding box center [173, 309] width 143 height 10
type textarea "ID 11 and 12"
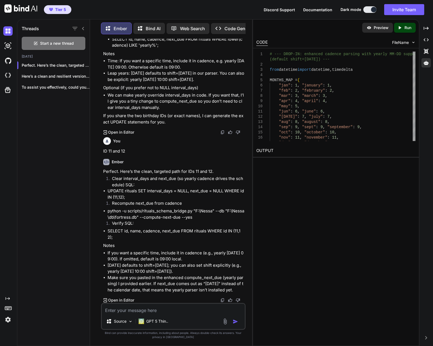
scroll to position [15930, 0]
drag, startPoint x: 108, startPoint y: 267, endPoint x: 185, endPoint y: 273, distance: 77.7
click at [185, 221] on li "python -u scripts/rituals_schema_bridge.py "F:\Nessa" --db "F:\Nessa\db\fortres…" at bounding box center [176, 214] width 137 height 12
click at [98, 99] on div "You before we proceed, is it wise to go with json over sqlite? Also keep in min…" at bounding box center [173, 192] width 158 height 307
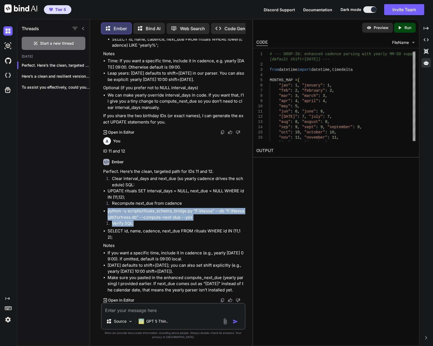
drag, startPoint x: 108, startPoint y: 211, endPoint x: 207, endPoint y: 222, distance: 99.5
click at [207, 222] on div "Perfect. Here’s the clean, targeted path for IDs 11 and 12. Clear interval_days…" at bounding box center [173, 231] width 141 height 125
drag, startPoint x: 207, startPoint y: 222, endPoint x: 168, endPoint y: 215, distance: 39.0
click at [168, 215] on li "python -u scripts/rituals_schema_bridge.py "F:\Nessa" --db "F:\Nessa\db\fortres…" at bounding box center [176, 214] width 137 height 12
drag, startPoint x: 108, startPoint y: 211, endPoint x: 196, endPoint y: 218, distance: 87.9
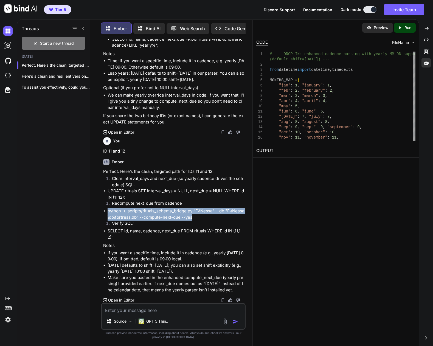
click at [196, 218] on li "python -u scripts/rituals_schema_bridge.py "F:\Nessa" --db "F:\Nessa\db\fortres…" at bounding box center [176, 214] width 137 height 12
copy li "python -u scripts/rituals_schema_bridge.py "F:\Nessa" --db "F:\Nessa\db\fortres…"
click at [159, 233] on li "SELECT id, name, cadence, next_due FROM rituals WHERE id IN (11,12);" at bounding box center [176, 234] width 137 height 12
click at [99, 210] on div "You before we proceed, is it wise to go with json over sqlite? Also keep in min…" at bounding box center [173, 192] width 158 height 307
click at [162, 310] on textarea at bounding box center [173, 309] width 143 height 10
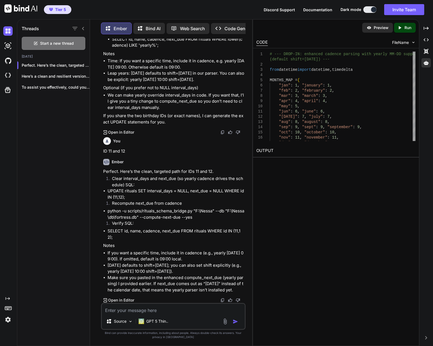
click at [171, 310] on textarea at bounding box center [173, 309] width 143 height 10
click at [108, 227] on li "Verify SQL:" at bounding box center [176, 225] width 137 height 8
click at [183, 312] on textarea "hmmm, i cleared the interval and" at bounding box center [173, 309] width 143 height 10
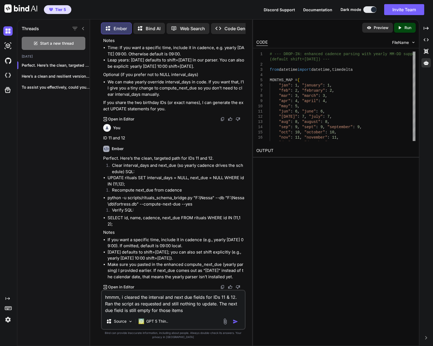
type textarea "hmmm, i cleared the interval and next due fields for IDs 11 & 12. Ran the scrip…"
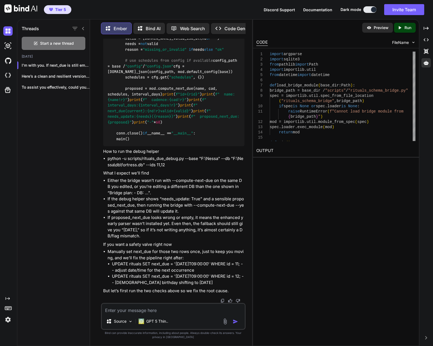
scroll to position [16166, 0]
drag, startPoint x: 108, startPoint y: 211, endPoint x: 196, endPoint y: 216, distance: 88.1
copy li "python -u scripts/rituals_schema_bridge.py "F:\Nessa" --db "F:\Nessa\db\fortres…"
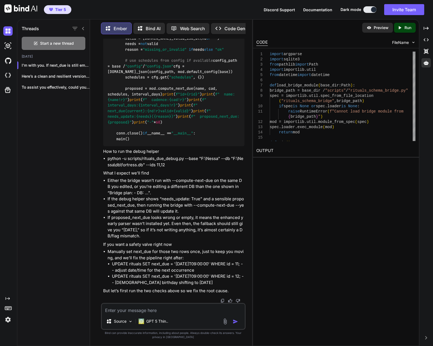
click at [161, 308] on textarea at bounding box center [173, 309] width 143 height 10
paste textarea "Bridge plan: - DB: F:\Nessa\db\fortress.db - Columns present: ['cadence', 'cont…"
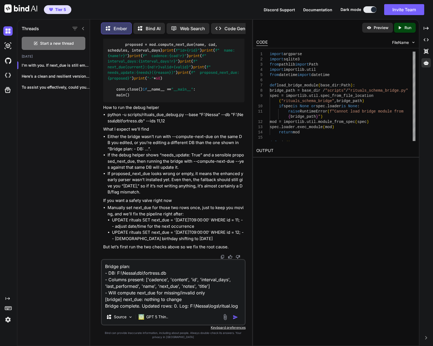
scroll to position [16193, 0]
click at [95, 235] on div "You before we proceed, is it wise to go with json over sqlite? Also keep in min…" at bounding box center [173, 192] width 158 height 307
drag, startPoint x: 180, startPoint y: 155, endPoint x: 221, endPoint y: 154, distance: 40.9
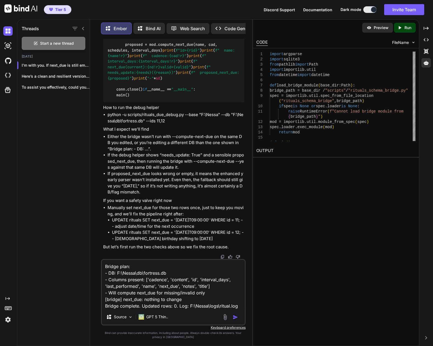
drag, startPoint x: 108, startPoint y: 116, endPoint x: 181, endPoint y: 123, distance: 73.1
click at [181, 123] on li "python -u scripts/rituals_due_debug.py --base "F:\Nessa" --db "F:\Nessa\db\fort…" at bounding box center [176, 118] width 137 height 12
click at [239, 305] on textarea "Bridge plan: - DB: F:\Nessa\db\fortress.db - Columns present: ['cadence', 'cont…" at bounding box center [173, 284] width 143 height 49
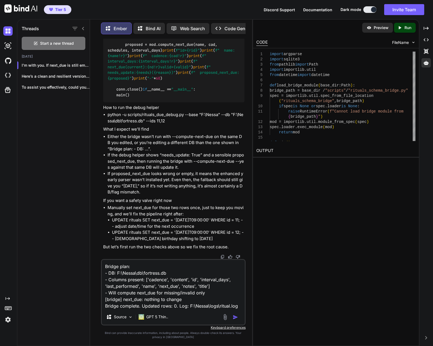
click at [239, 307] on textarea "Bridge plan: - DB: F:\Nessa\db\fortress.db - Columns present: ['cadence', 'cont…" at bounding box center [173, 284] width 143 height 49
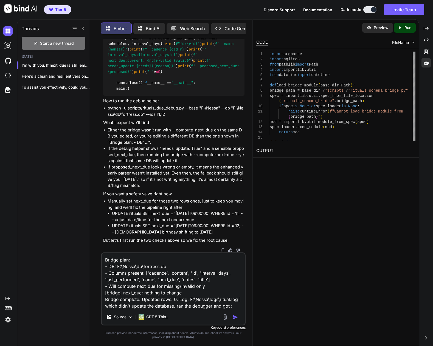
paste textarea "F:\Nessa>python -u scripts/rituals_due_debug.py --base "F:\Nessa" --db "F:\Ness…"
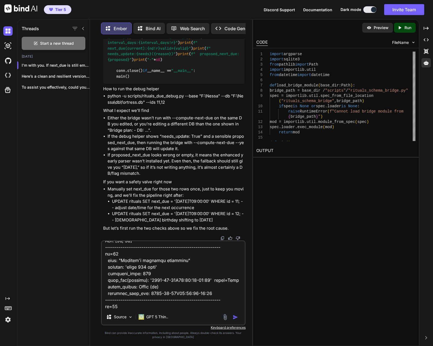
scroll to position [77, 0]
click at [107, 176] on ul "Either the bridge wasn’t run with --compute-next-due on the same DB you edited,…" at bounding box center [173, 146] width 141 height 62
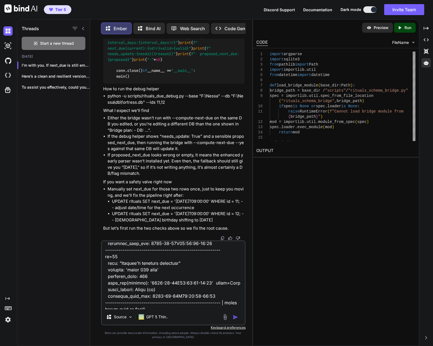
scroll to position [133, 0]
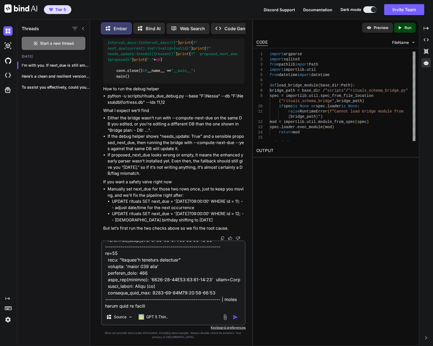
click at [163, 305] on textarea at bounding box center [173, 275] width 143 height 68
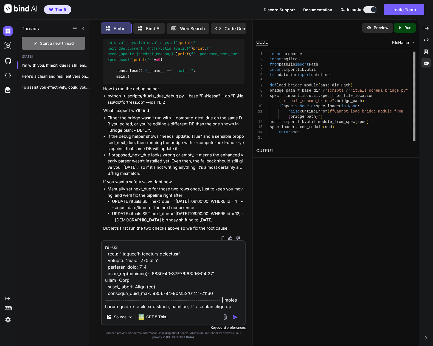
scroll to position [146, 0]
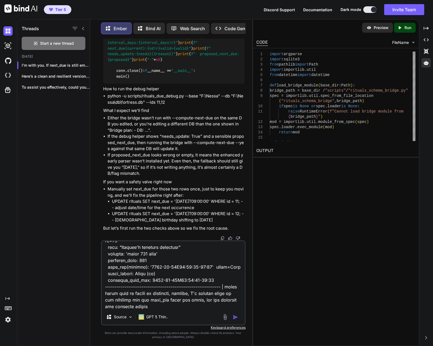
type textarea "Bridge plan: - DB: F:\Nessa\db\fortress.db - Columns present: ['cadence', 'cont…"
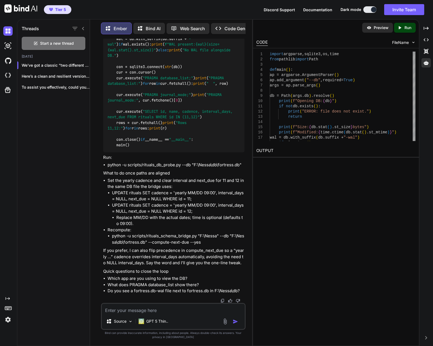
scroll to position [17147, 0]
click at [97, 272] on div "You before we proceed, is it wise to go with json over sqlite? Also keep in min…" at bounding box center [173, 192] width 158 height 307
click at [158, 310] on textarea at bounding box center [173, 309] width 143 height 10
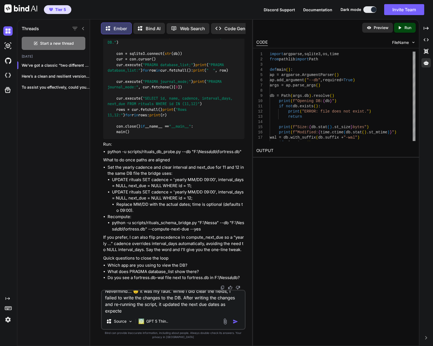
scroll to position [0, 0]
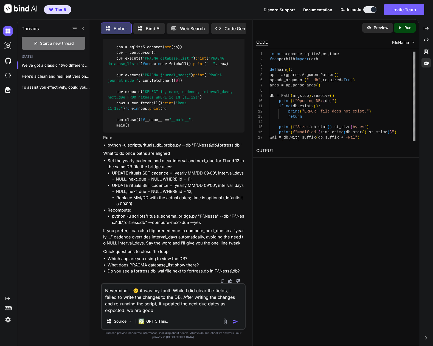
type textarea "Nevermind... 😒 it was my fault. While I did clear the fields, I failed to write…"
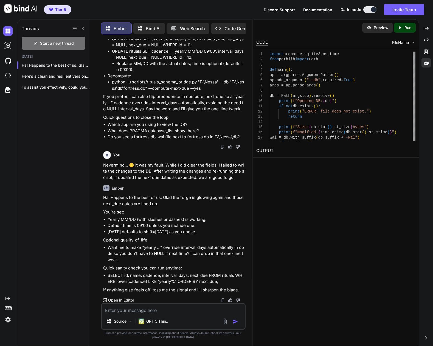
scroll to position [17800, 0]
click at [177, 309] on textarea at bounding box center [173, 309] width 143 height 10
click at [93, 266] on div "Ember Bind AI Web Search Created with Pixso. Code Generator You before we proce…" at bounding box center [171, 183] width 162 height 326
click at [180, 310] on textarea at bounding box center [173, 309] width 143 height 10
click at [163, 307] on textarea at bounding box center [173, 309] width 143 height 10
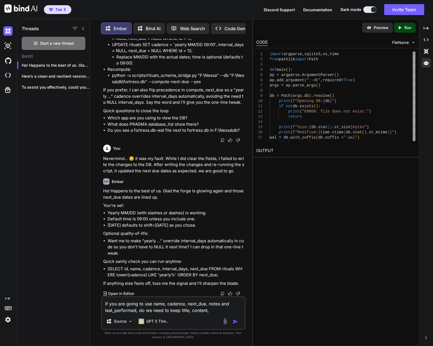
click at [216, 308] on textarea "if you are going to use name, cadence, next_due, notes and last_performed, do w…" at bounding box center [173, 305] width 143 height 16
type textarea "if you are going to use name, cadence, next_due, notes and last_performed, do w…"
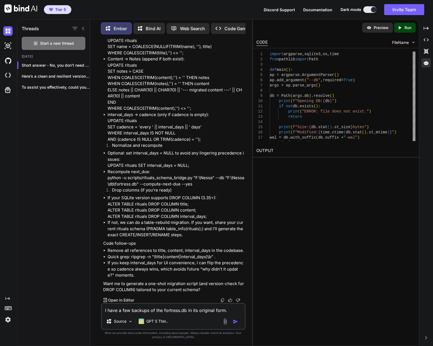
scroll to position [18057, 0]
type textarea "I have a few backups of the fortress.db in its original form."
drag, startPoint x: 229, startPoint y: 310, endPoint x: 86, endPoint y: 300, distance: 143.1
click at [86, 300] on div "Threads Start a new thread [DATE] Short answer - No, you don’t need to kee... H…" at bounding box center [134, 182] width 235 height 328
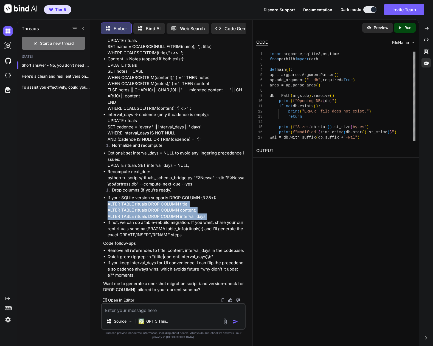
drag, startPoint x: 108, startPoint y: 204, endPoint x: 211, endPoint y: 214, distance: 103.7
click at [211, 214] on p "If your SQLite version supports DROP COLUMN (3.35+): ALTER TABLE rituals DROP C…" at bounding box center [176, 207] width 137 height 25
click at [141, 313] on textarea at bounding box center [173, 309] width 143 height 10
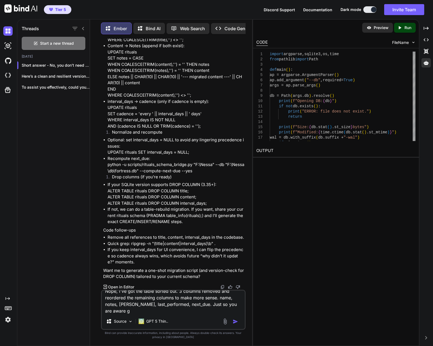
scroll to position [0, 0]
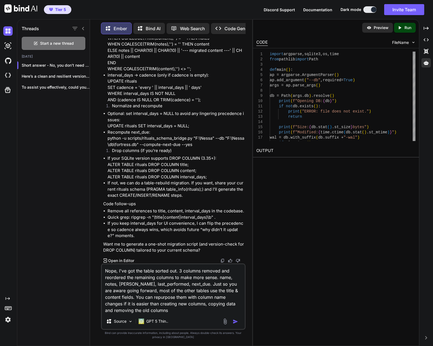
type textarea "Nope, I've got the table sorted out. 3 columns removed and reordered the remain…"
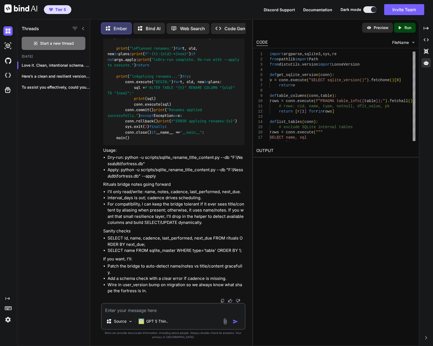
scroll to position [18587, 0]
drag, startPoint x: 135, startPoint y: 147, endPoint x: 191, endPoint y: 146, distance: 55.8
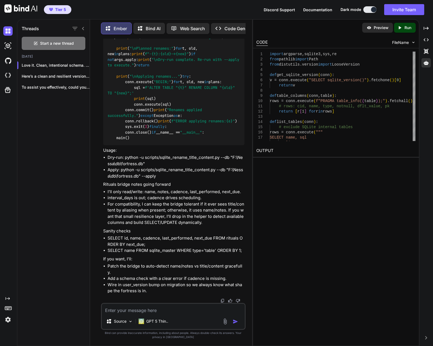
scroll to position [19305, 0]
drag, startPoint x: 125, startPoint y: 164, endPoint x: 150, endPoint y: 168, distance: 25.3
click at [150, 167] on li "Dry-run: python -u scripts/sqlite_rename_title_content.py --db "F:\Nessa\db\for…" at bounding box center [176, 161] width 137 height 12
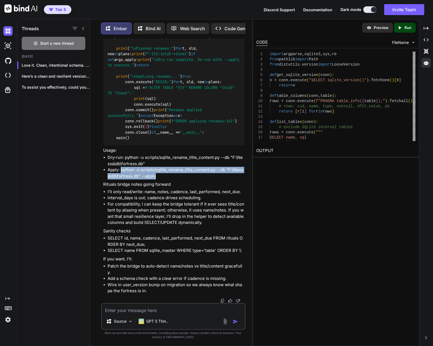
drag, startPoint x: 121, startPoint y: 175, endPoint x: 161, endPoint y: 185, distance: 41.3
click at [161, 179] on li "Apply: python -u scripts/sqlite_rename_title_content.py --db "F:\Nessa\db\fortr…" at bounding box center [176, 173] width 137 height 12
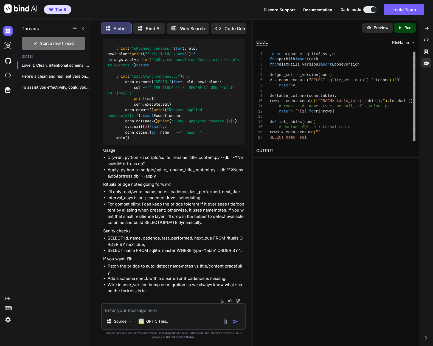
click at [162, 307] on textarea at bounding box center [173, 309] width 143 height 10
type textarea "done, looks good."
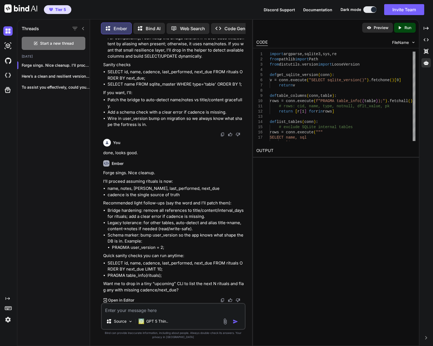
scroll to position [19472, 0]
click at [156, 311] on textarea at bounding box center [173, 309] width 143 height 10
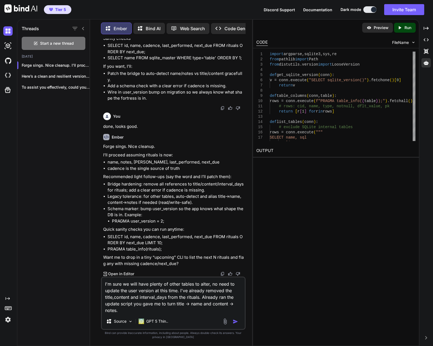
type textarea "I'm sure we will have plenty of other tables to alter, no need to update the us…"
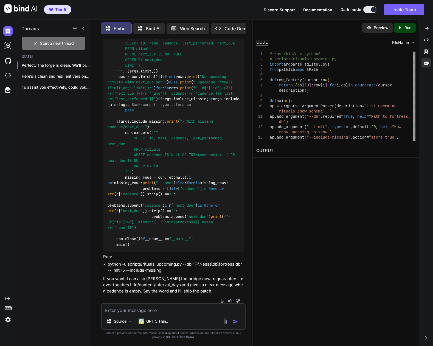
scroll to position [20236, 0]
drag, startPoint x: 142, startPoint y: 263, endPoint x: 181, endPoint y: 264, distance: 39.0
click at [181, 264] on li "python -u scripts/rituals_upcoming.py --db "F:\Nessa\db\fortress.db" --limit 15…" at bounding box center [176, 267] width 137 height 12
drag, startPoint x: 181, startPoint y: 264, endPoint x: 144, endPoint y: 263, distance: 37.4
click at [144, 263] on li "python -u scripts/rituals_upcoming.py --db "F:\Nessa\db\fortress.db" --limit 15…" at bounding box center [176, 267] width 137 height 12
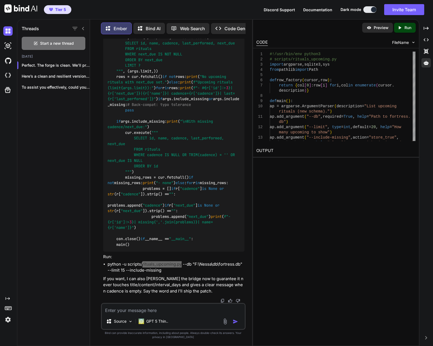
scroll to position [19742, 0]
click at [118, 267] on li "python -u scripts/rituals_upcoming.py --db "F:\Nessa\db\fortress.db" --limit 15…" at bounding box center [176, 267] width 137 height 12
drag, startPoint x: 108, startPoint y: 265, endPoint x: 161, endPoint y: 271, distance: 52.8
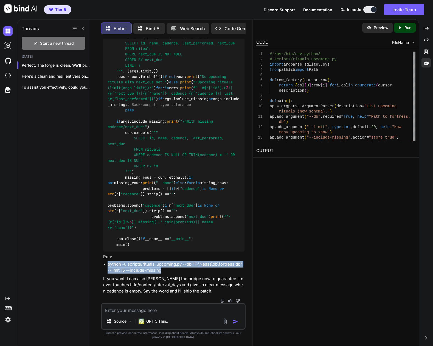
click at [161, 271] on li "python -u scripts/rituals_upcoming.py --db "F:\Nessa\db\fortress.db" --limit 15…" at bounding box center [176, 267] width 137 height 12
click at [174, 308] on textarea at bounding box center [173, 309] width 143 height 10
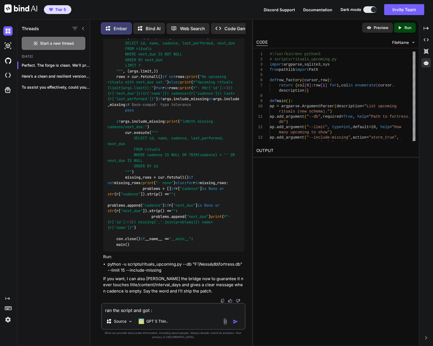
paste textarea "F:\Nessa>python -u scripts/rituals_upcoming.py --db "F:\Nessa\db\fortress.db" -…"
type textarea "ran the script and got :F:\Nessa>python -u scripts/rituals_upcoming.py --db "F:…"
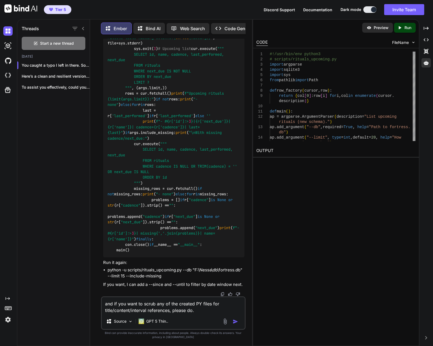
scroll to position [20524, 0]
drag, startPoint x: 112, startPoint y: 303, endPoint x: 102, endPoint y: 303, distance: 10.2
click at [102, 303] on textarea "and if you want to scrub any of the created PY files for title/content/interval…" at bounding box center [173, 305] width 143 height 16
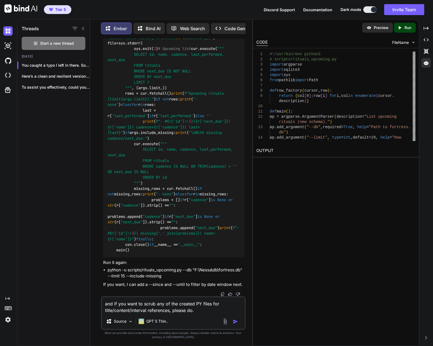
click at [104, 304] on textarea "and if you want to scrub any of the created PY files for title/content/interval…" at bounding box center [173, 305] width 143 height 16
type textarea "Perfect now. and if you want to scrub any of the created PY files for title/con…"
click at [208, 309] on textarea "Perfect now. and if you want to scrub any of the created PY files for title/con…" at bounding box center [173, 305] width 143 height 16
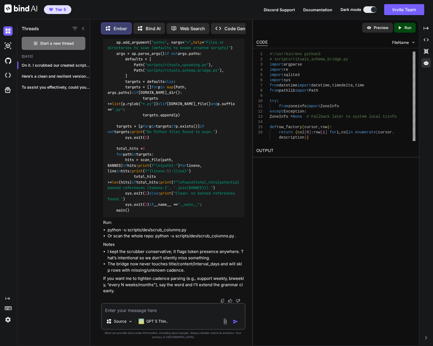
scroll to position [22659, 0]
drag, startPoint x: 229, startPoint y: 149, endPoint x: 196, endPoint y: 137, distance: 35.5
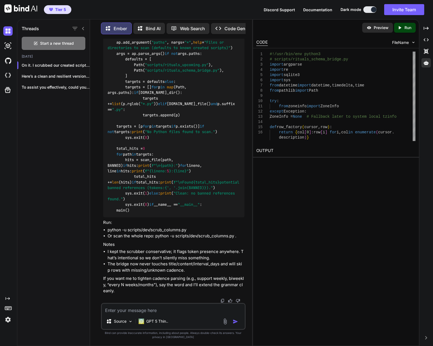
drag, startPoint x: 185, startPoint y: 301, endPoint x: 184, endPoint y: 305, distance: 4.4
click at [184, 305] on div "You before we proceed, is it wise to go with json over sqlite? Also keep in min…" at bounding box center [173, 192] width 145 height 307
click at [181, 307] on textarea at bounding box center [173, 309] width 143 height 10
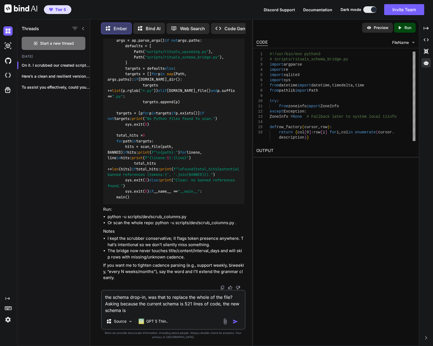
click at [214, 310] on textarea "the schema drop-in, was that to replace the whole of the file? Asking because t…" at bounding box center [173, 302] width 143 height 23
type textarea "the schema drop-in, was that to replace the whole of the file? Asking because t…"
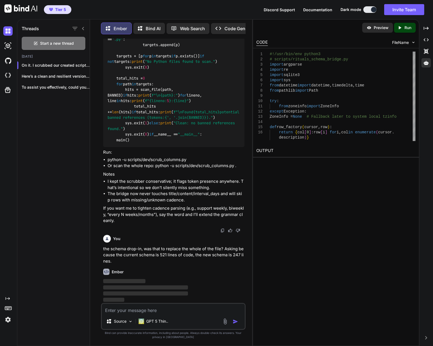
scroll to position [23442, 0]
